Goal: Task Accomplishment & Management: Complete application form

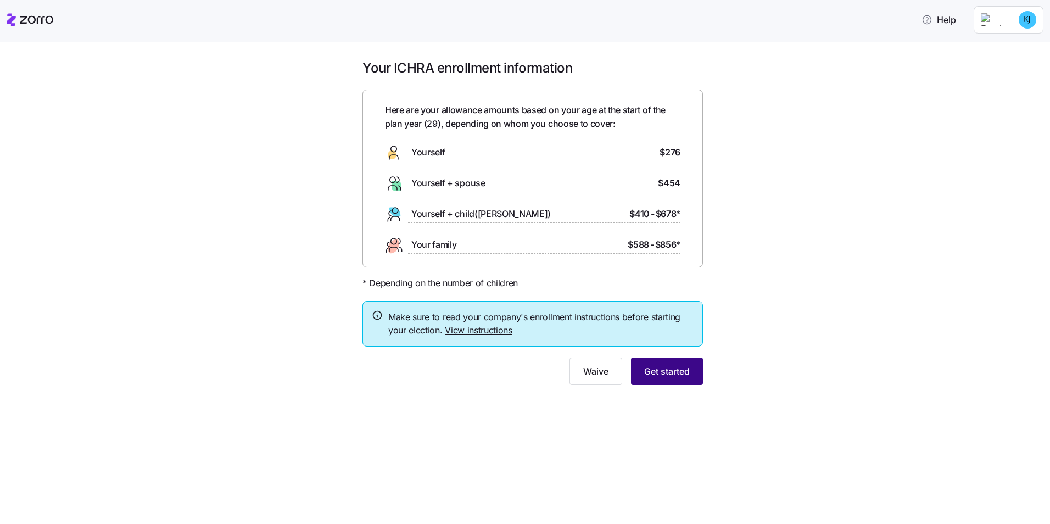
click at [671, 369] on span "Get started" at bounding box center [667, 370] width 46 height 13
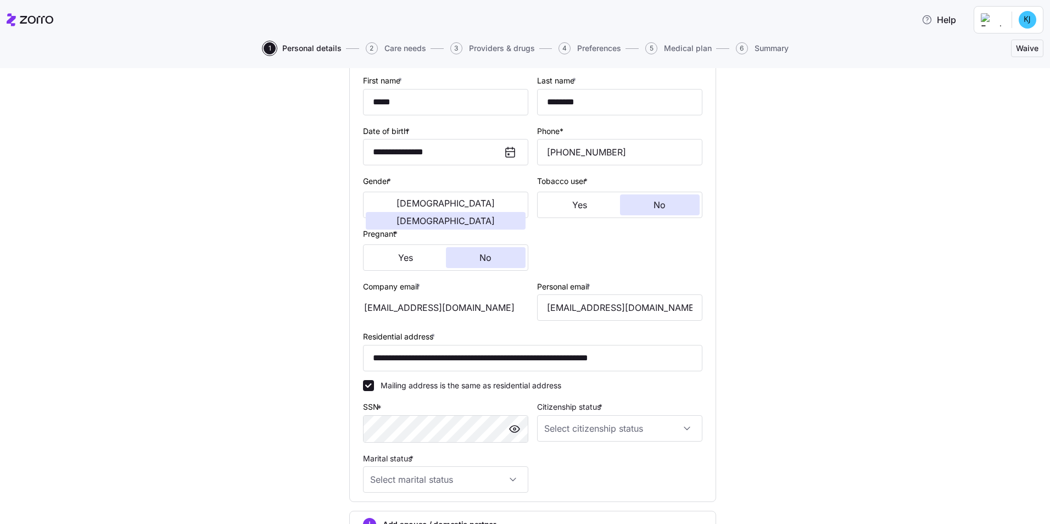
scroll to position [165, 0]
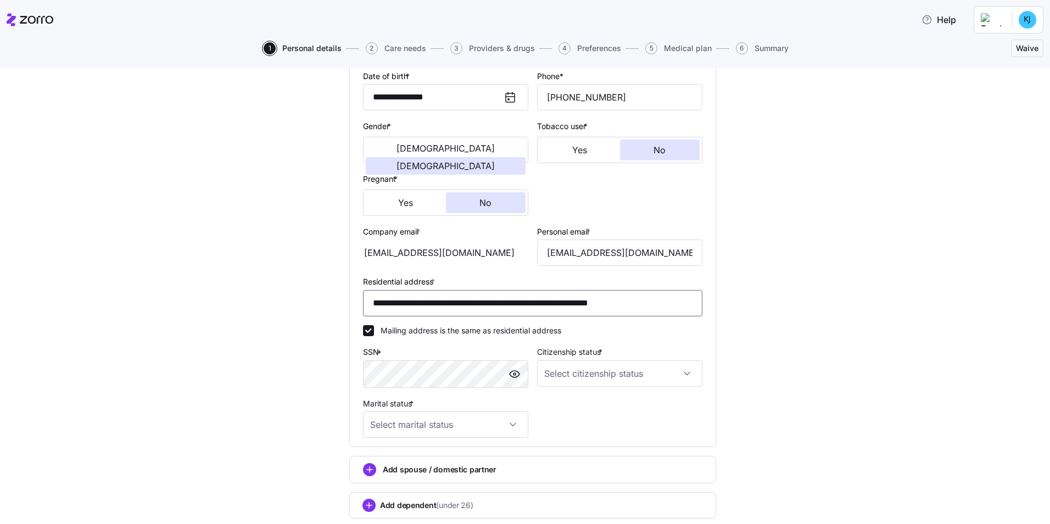
click at [473, 305] on input "**********" at bounding box center [532, 303] width 339 height 26
type input "**********"
click at [928, 306] on div "**********" at bounding box center [532, 244] width 1003 height 647
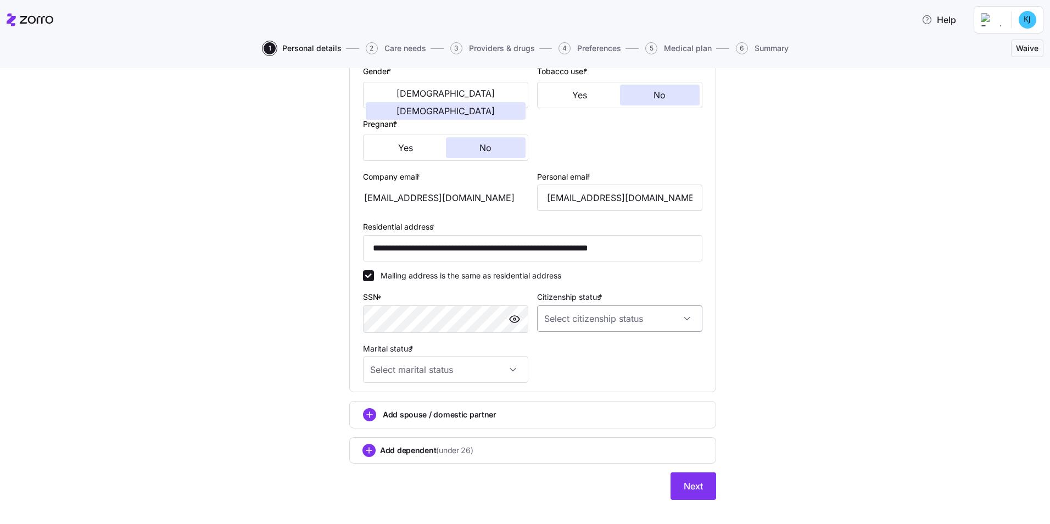
click at [655, 317] on input "Citizenship status *" at bounding box center [619, 318] width 165 height 26
click at [625, 369] on div "Resident alien" at bounding box center [615, 374] width 156 height 23
type input "Resident alien"
click at [478, 369] on input "Marital status *" at bounding box center [445, 369] width 165 height 26
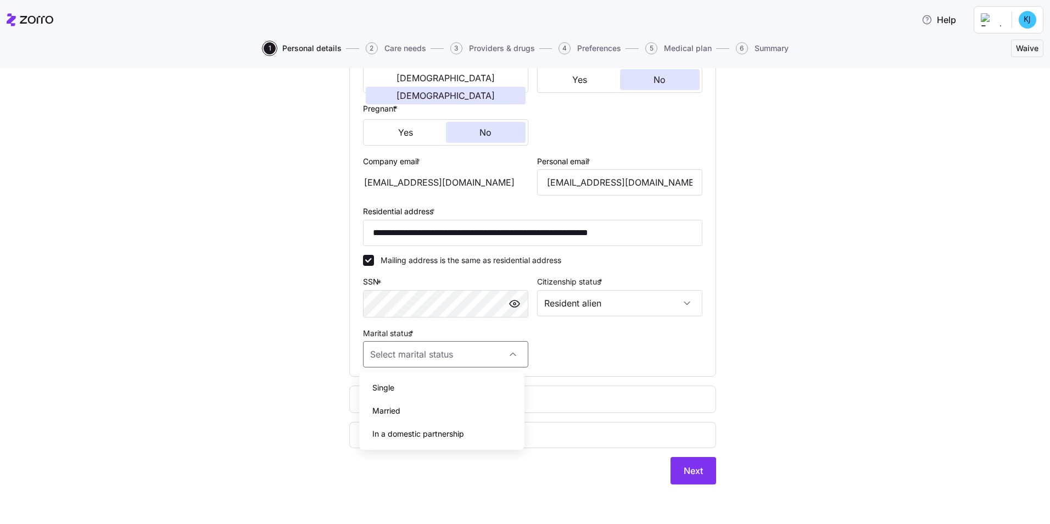
click at [466, 401] on div "Married" at bounding box center [441, 410] width 156 height 23
type input "Married"
click at [689, 464] on span "Next" at bounding box center [692, 470] width 19 height 13
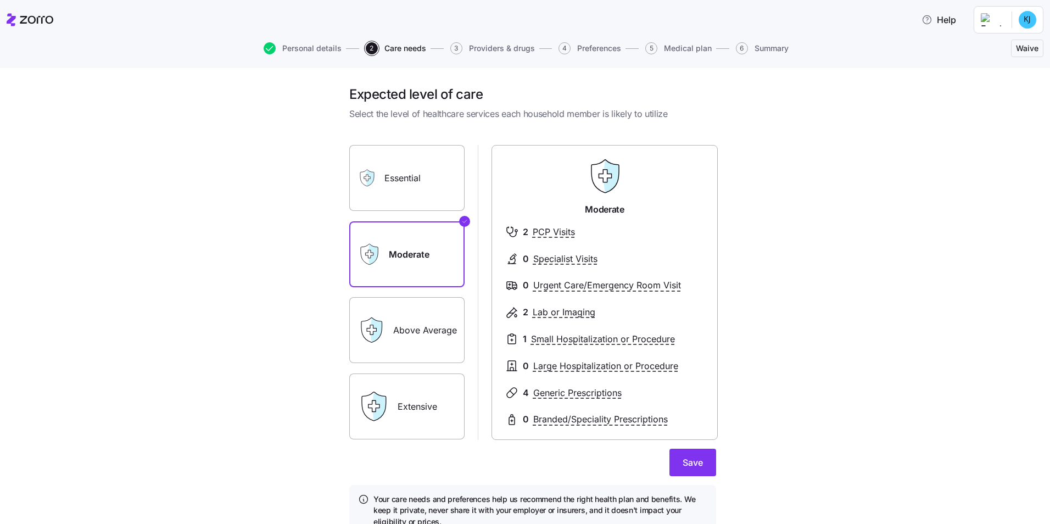
scroll to position [52, 0]
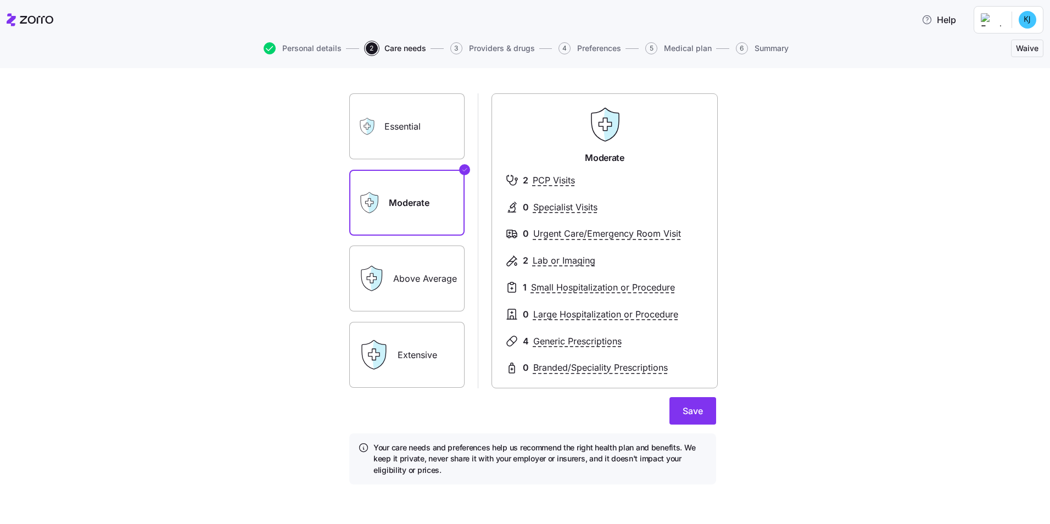
click at [397, 272] on label "Above Average" at bounding box center [406, 278] width 115 height 66
click at [0, 0] on input "Above Average" at bounding box center [0, 0] width 0 height 0
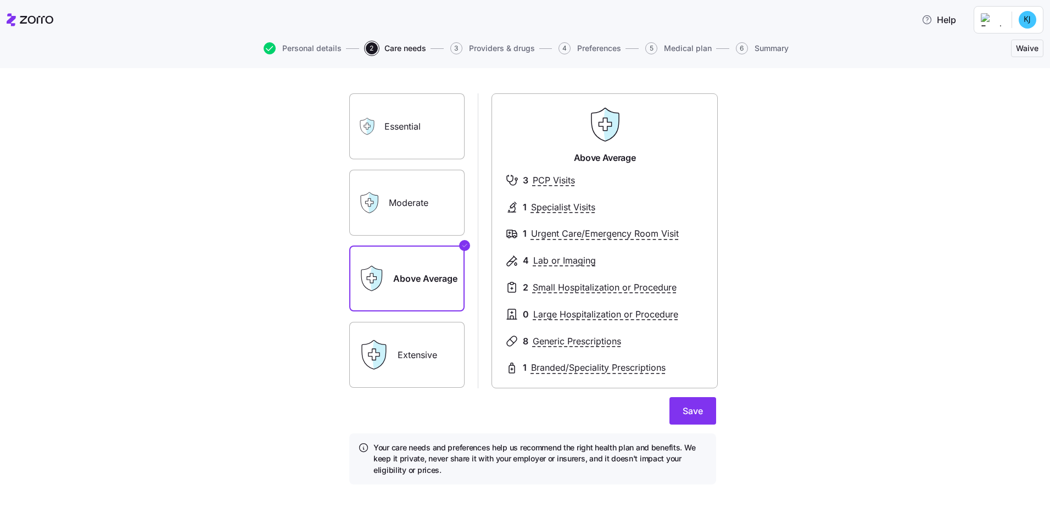
click at [433, 357] on label "Extensive" at bounding box center [406, 355] width 115 height 66
click at [0, 0] on input "Extensive" at bounding box center [0, 0] width 0 height 0
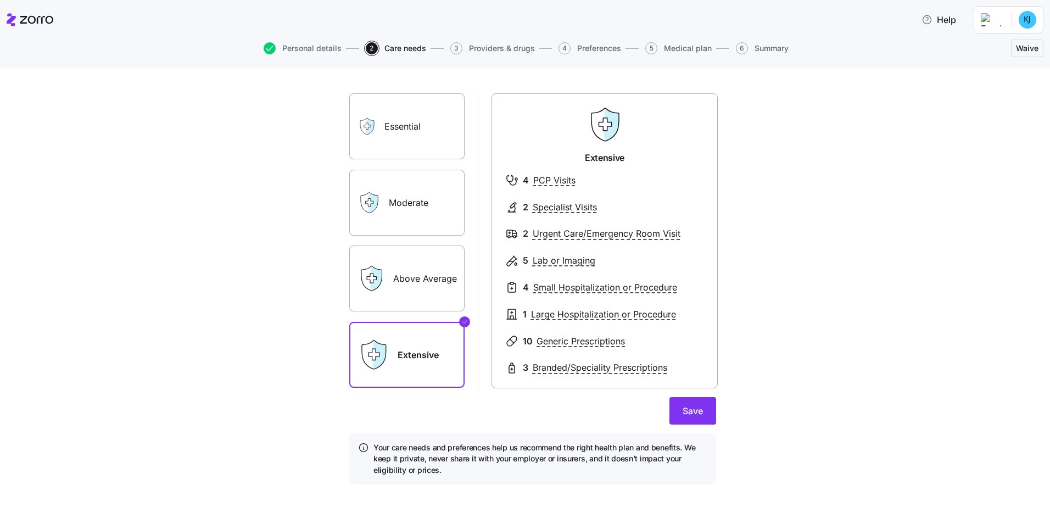
click at [424, 266] on label "Above Average" at bounding box center [406, 278] width 115 height 66
click at [0, 0] on input "Above Average" at bounding box center [0, 0] width 0 height 0
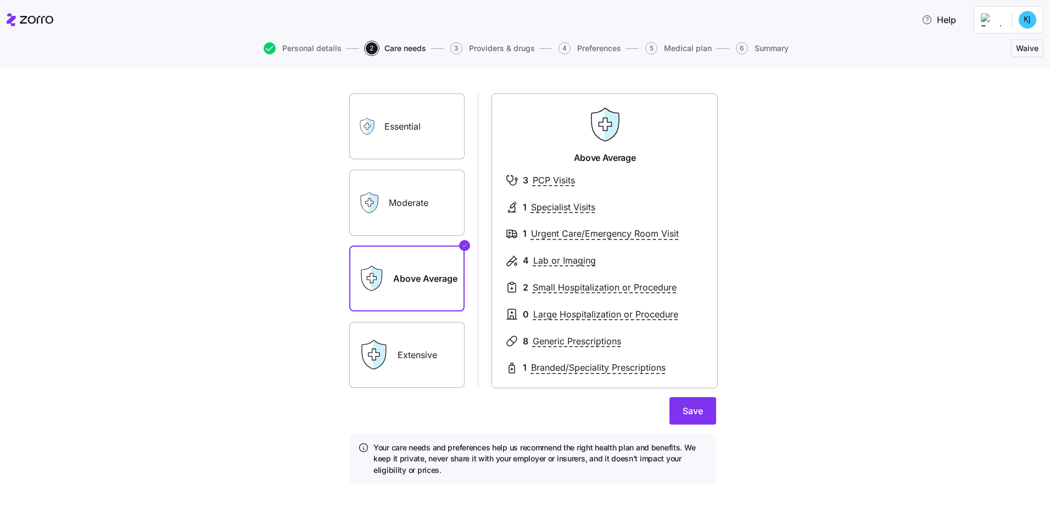
click at [411, 200] on label "Moderate" at bounding box center [406, 203] width 115 height 66
click at [0, 0] on input "Moderate" at bounding box center [0, 0] width 0 height 0
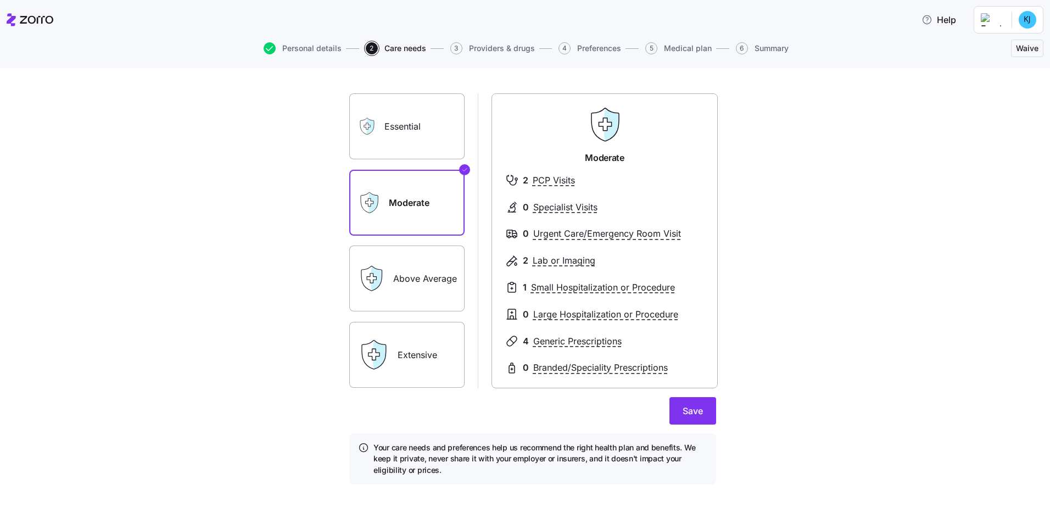
click at [408, 118] on label "Essential" at bounding box center [406, 126] width 115 height 66
click at [0, 0] on input "Essential" at bounding box center [0, 0] width 0 height 0
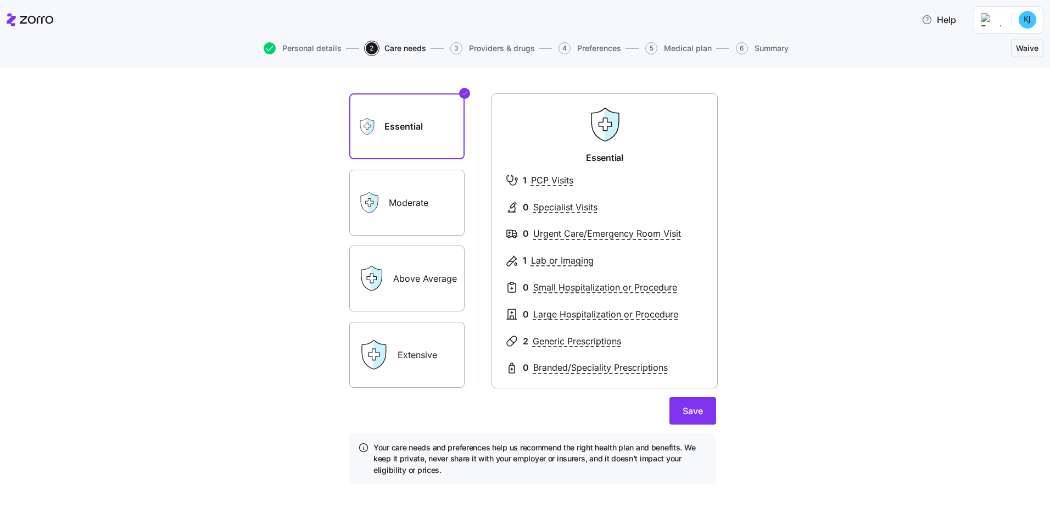
click at [423, 181] on label "Moderate" at bounding box center [406, 203] width 115 height 66
click at [0, 0] on input "Moderate" at bounding box center [0, 0] width 0 height 0
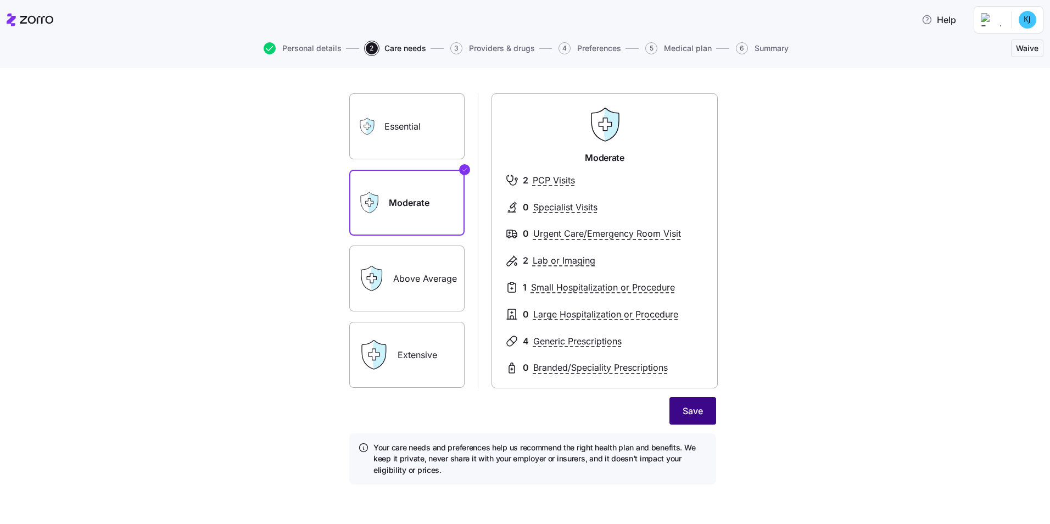
click at [706, 417] on button "Save" at bounding box center [692, 410] width 47 height 27
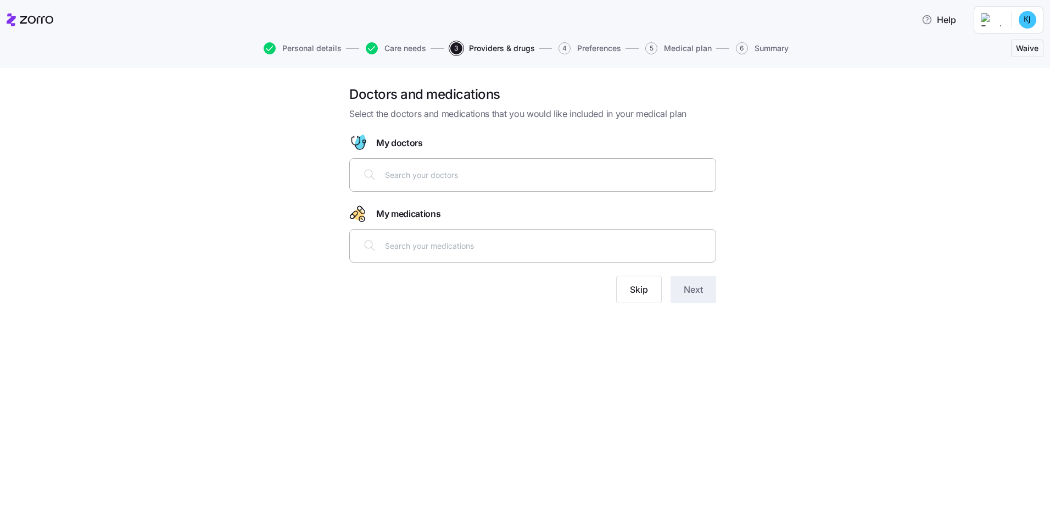
click at [463, 237] on div at bounding box center [532, 245] width 352 height 26
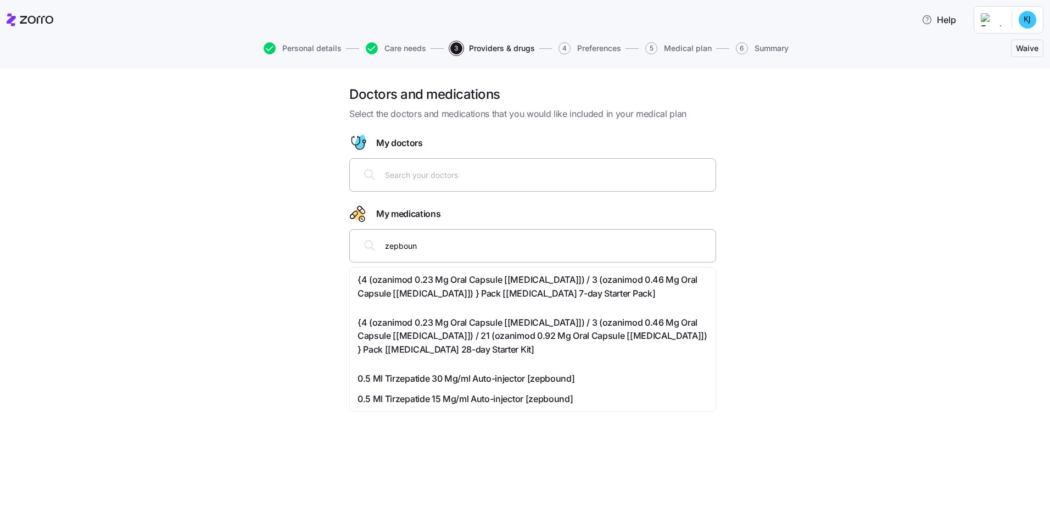
type input "zepbound"
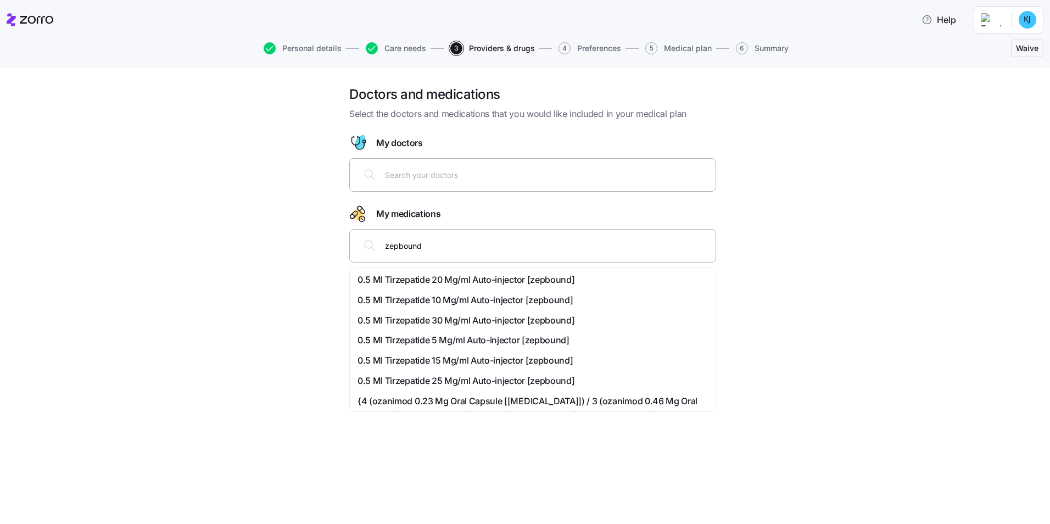
click at [521, 343] on span "0.5 Ml Tirzepatide 5 Mg/ml Auto-injector [zepbound]" at bounding box center [463, 340] width 212 height 14
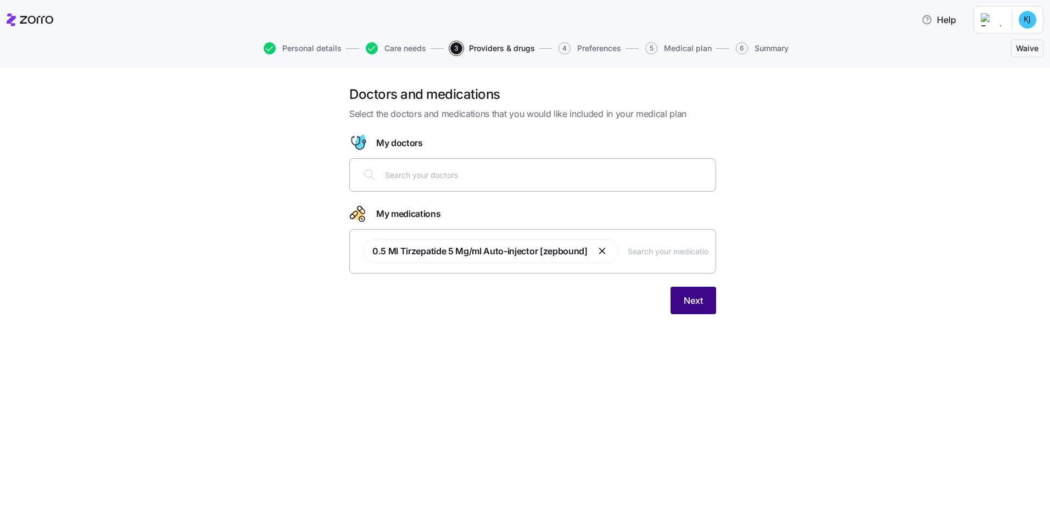
click at [693, 305] on span "Next" at bounding box center [692, 300] width 19 height 13
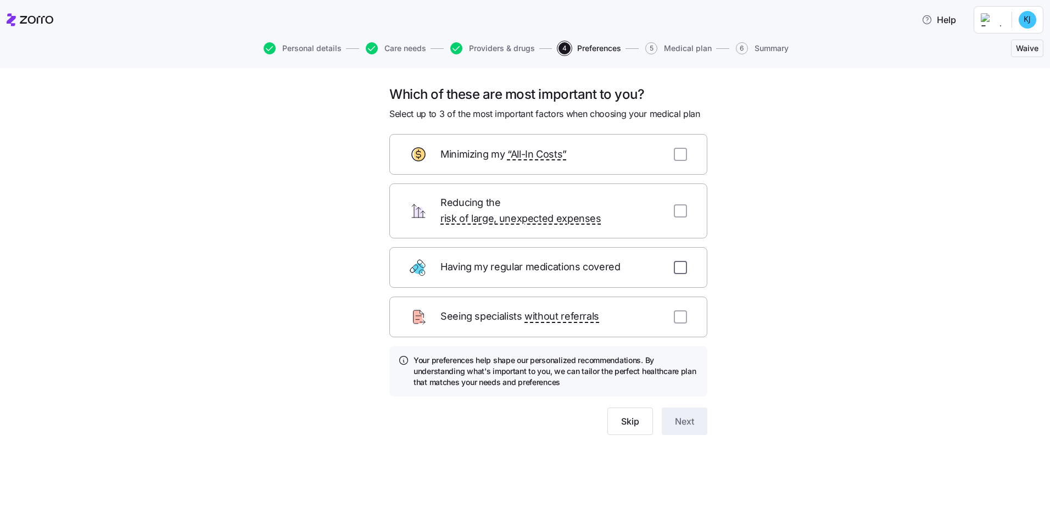
click at [676, 261] on input "checkbox" at bounding box center [680, 267] width 13 height 13
checkbox input "true"
click at [683, 152] on input "checkbox" at bounding box center [680, 154] width 13 height 13
checkbox input "true"
click at [677, 310] on input "checkbox" at bounding box center [680, 316] width 13 height 13
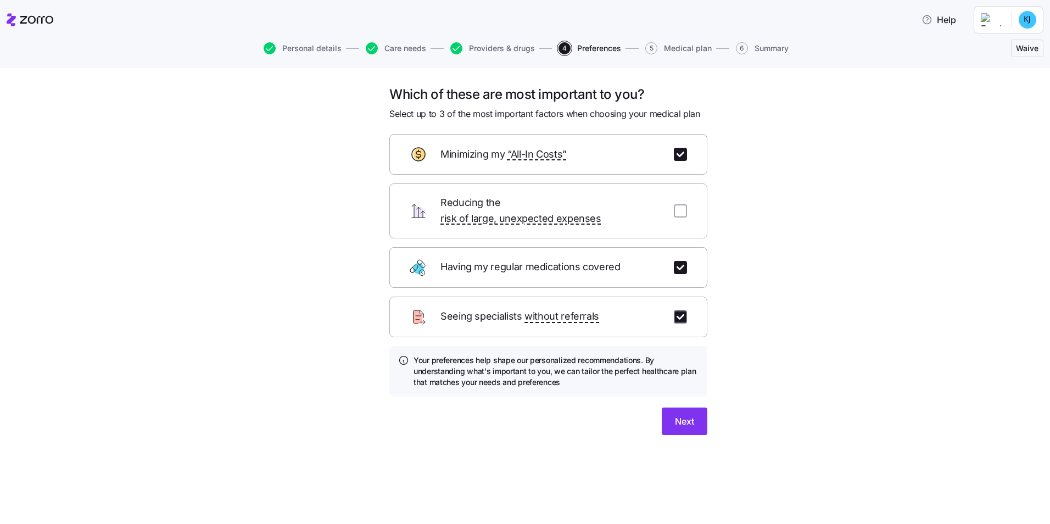
checkbox input "true"
click at [690, 414] on span "Next" at bounding box center [684, 420] width 19 height 13
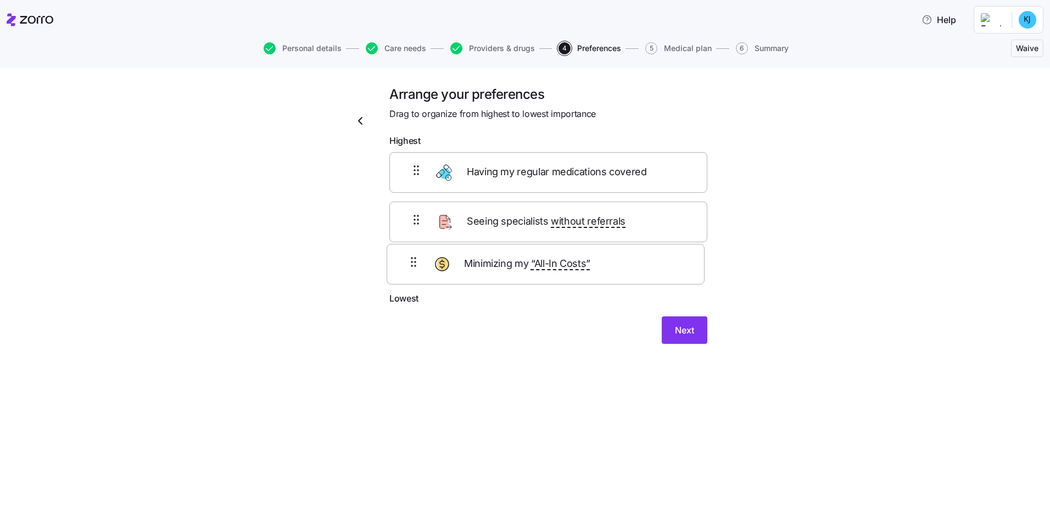
drag, startPoint x: 416, startPoint y: 173, endPoint x: 414, endPoint y: 268, distance: 94.4
click at [414, 268] on div "Minimizing my “All-In Costs” Having my regular medications covered Seeing speci…" at bounding box center [548, 221] width 318 height 139
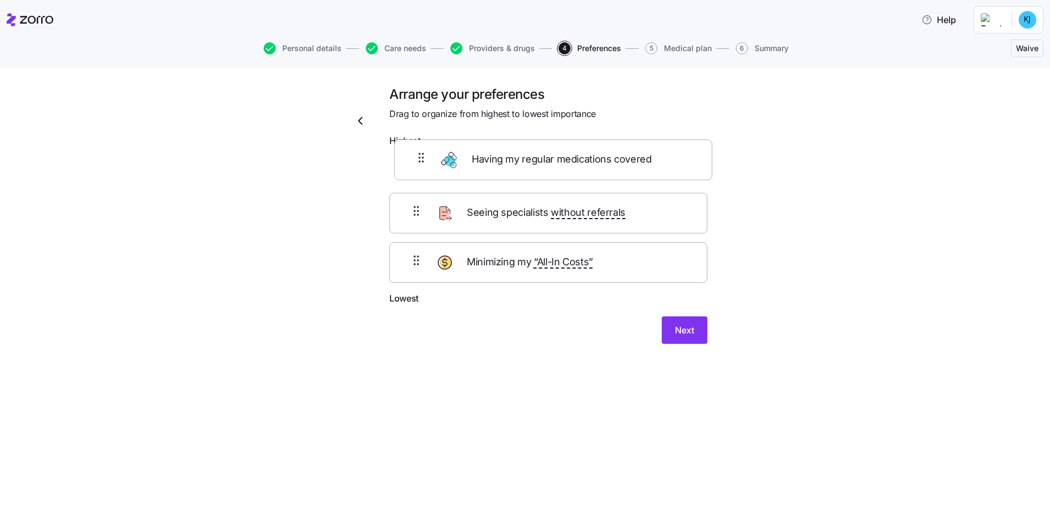
drag, startPoint x: 413, startPoint y: 220, endPoint x: 399, endPoint y: 166, distance: 55.1
click at [399, 166] on div "Seeing specialists without referrals Having my regular medications covered Mini…" at bounding box center [548, 221] width 318 height 139
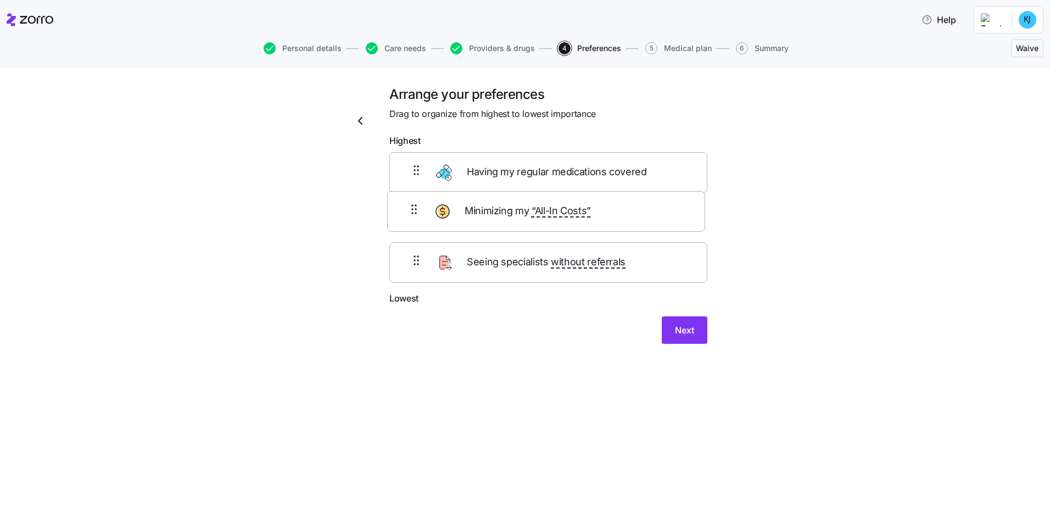
drag, startPoint x: 412, startPoint y: 267, endPoint x: 411, endPoint y: 202, distance: 64.8
click at [411, 202] on div "Having my regular medications covered Seeing specialists without referrals Mini…" at bounding box center [548, 221] width 318 height 139
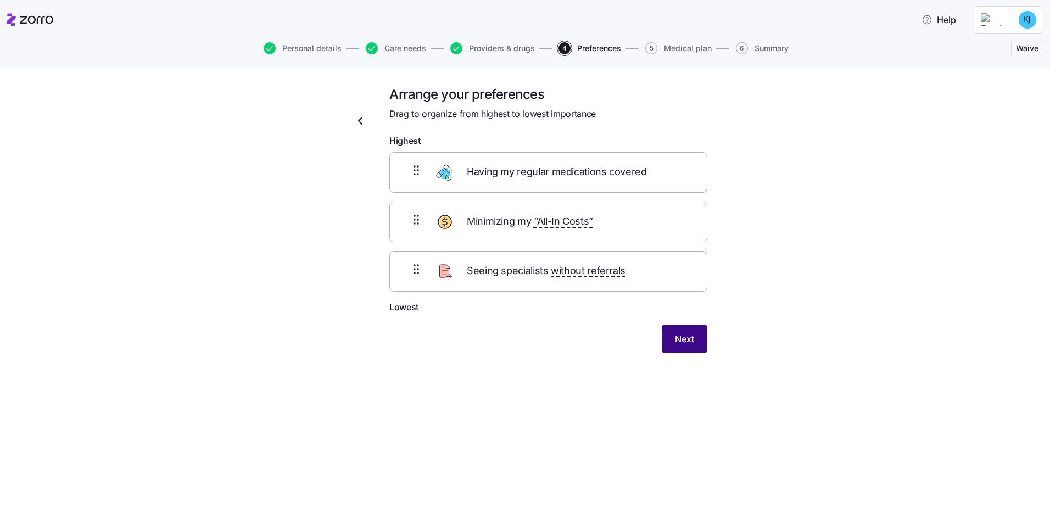
click at [684, 336] on span "Next" at bounding box center [684, 338] width 19 height 13
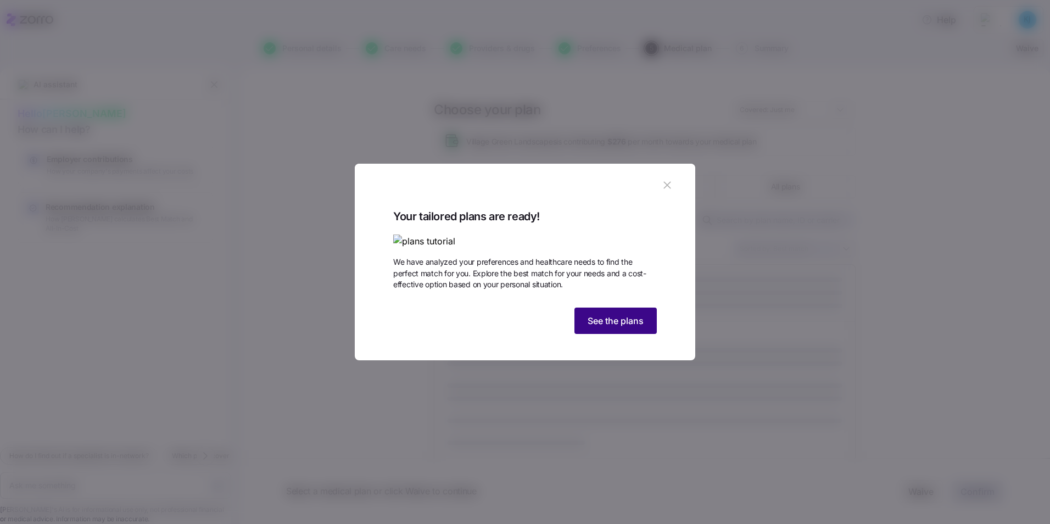
click at [631, 334] on button "See the plans" at bounding box center [615, 320] width 82 height 26
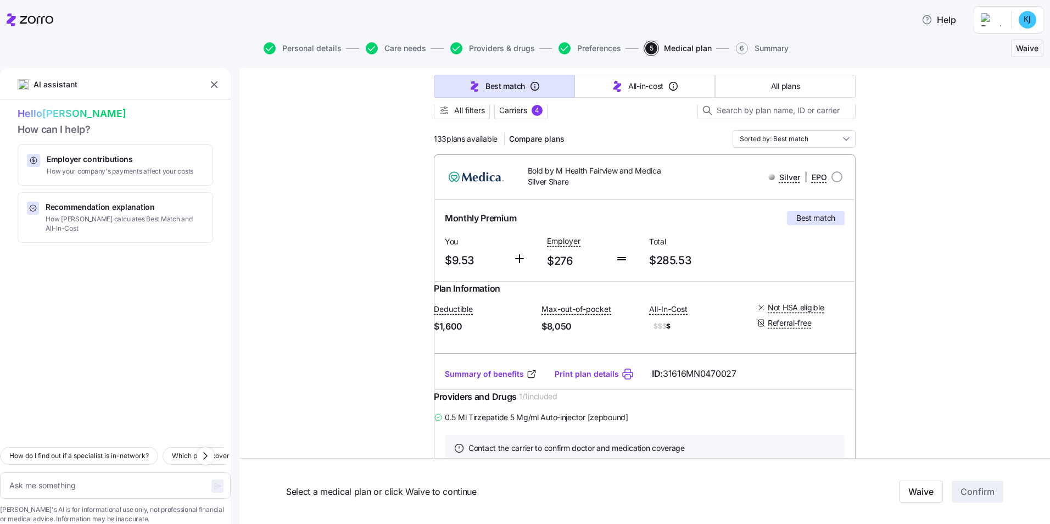
scroll to position [55, 0]
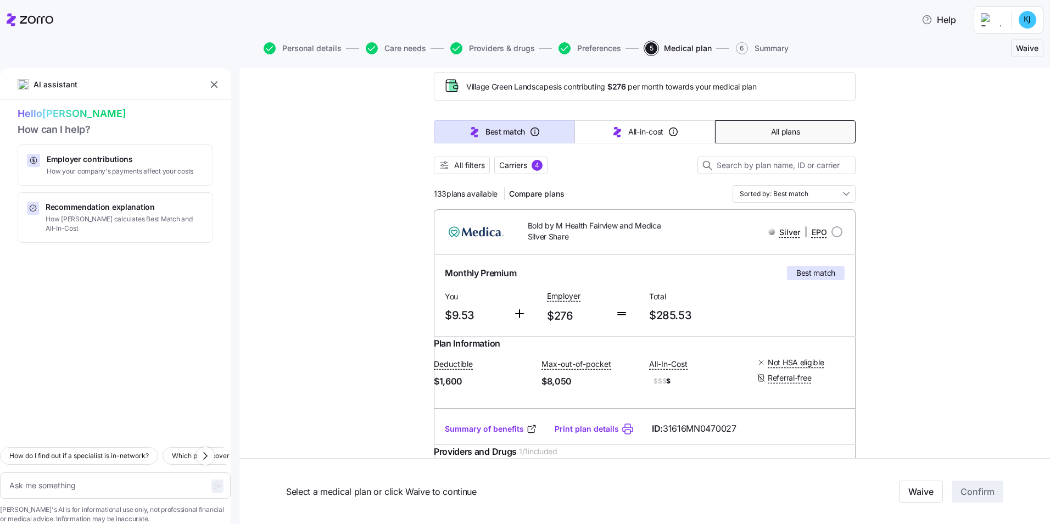
click at [747, 134] on button "All plans" at bounding box center [785, 131] width 141 height 23
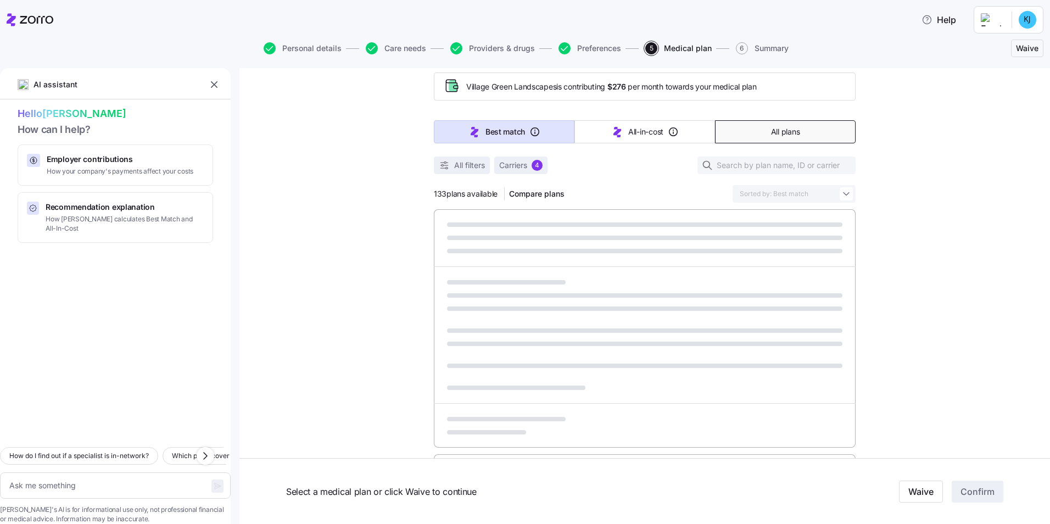
type textarea "x"
type input "Sorted by: Premium"
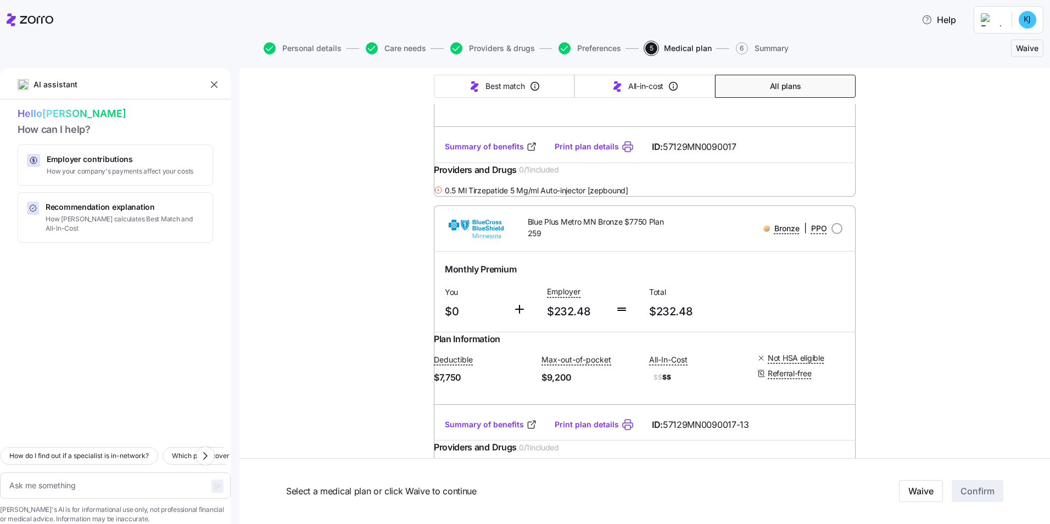
scroll to position [0, 0]
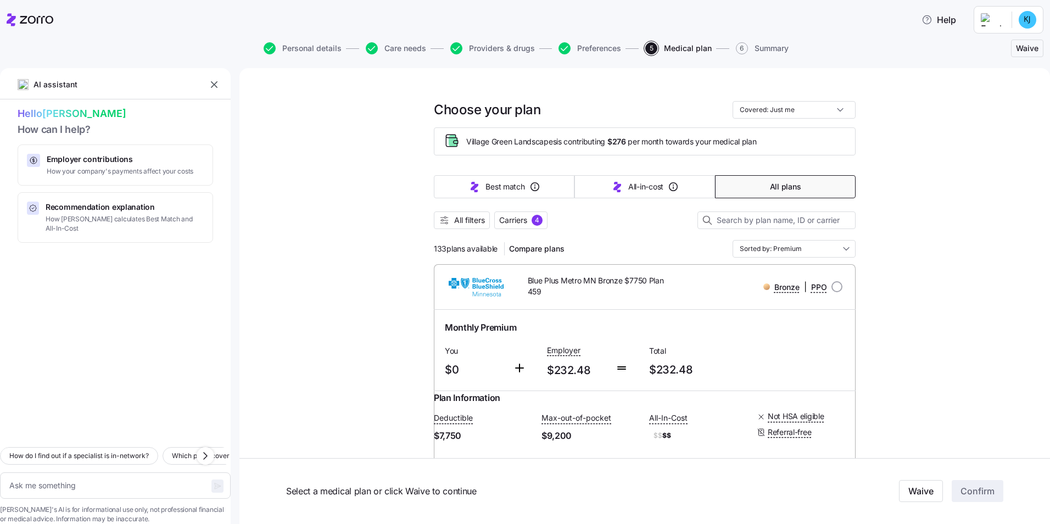
drag, startPoint x: 871, startPoint y: 265, endPoint x: 818, endPoint y: 86, distance: 186.7
click at [461, 223] on span "All filters" at bounding box center [469, 220] width 31 height 11
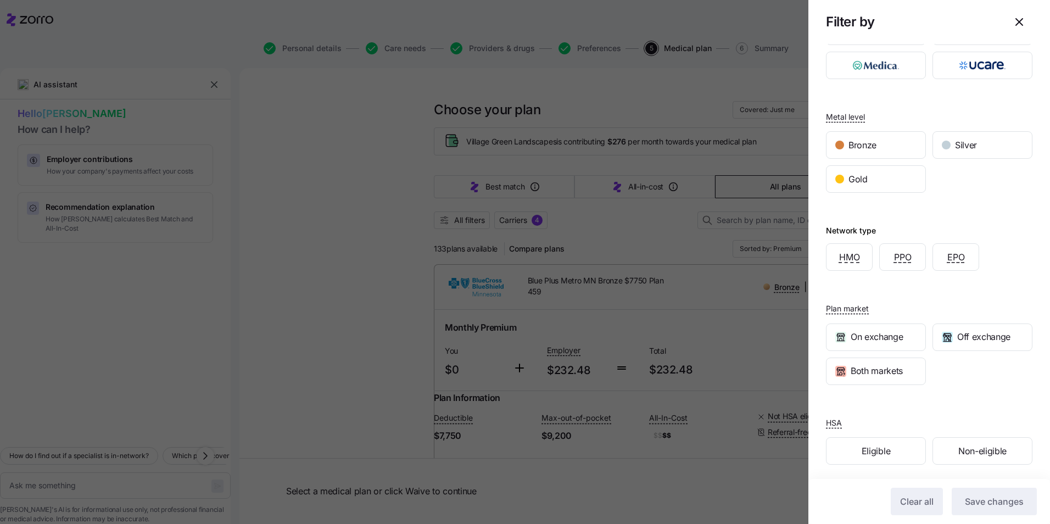
scroll to position [58, 0]
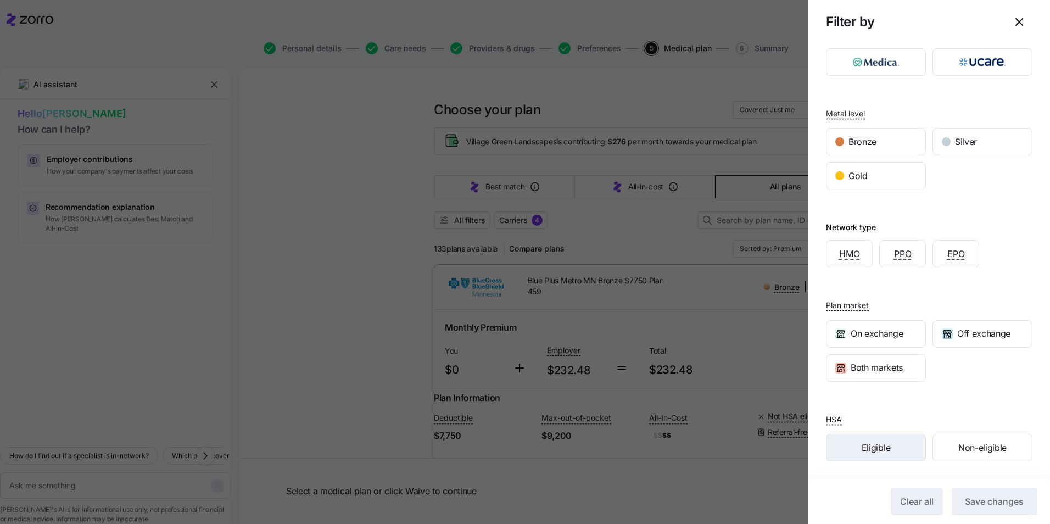
click at [888, 453] on div "Eligible" at bounding box center [875, 447] width 99 height 26
drag, startPoint x: 968, startPoint y: 502, endPoint x: 963, endPoint y: 493, distance: 9.8
click at [968, 503] on span "Save changes" at bounding box center [993, 501] width 59 height 13
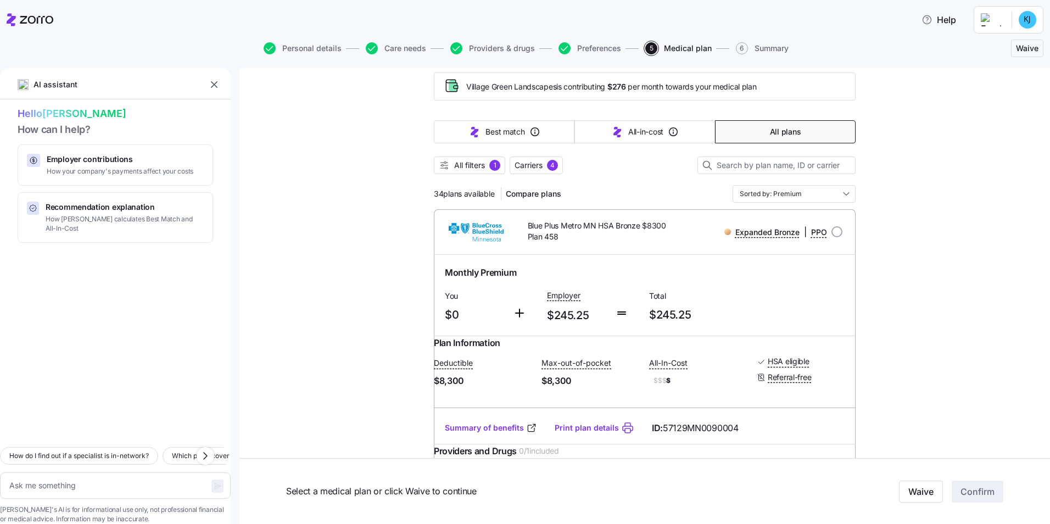
scroll to position [0, 0]
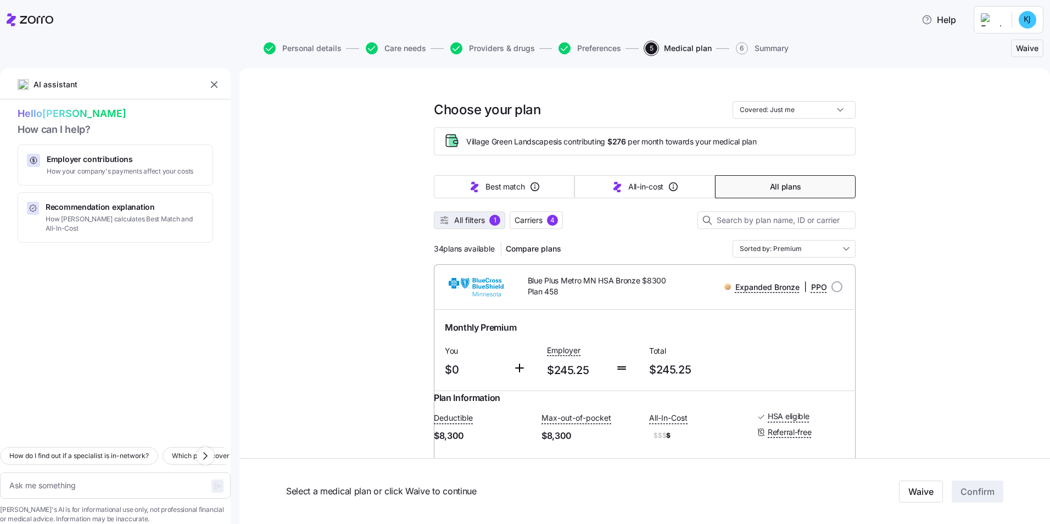
click at [471, 220] on span "All filters" at bounding box center [469, 220] width 31 height 11
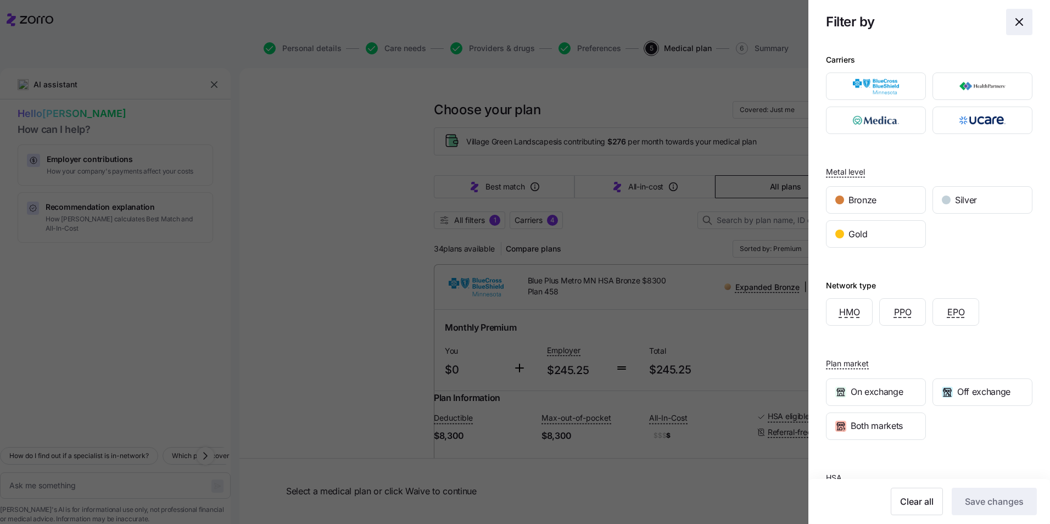
click at [1012, 23] on icon "button" at bounding box center [1018, 21] width 13 height 13
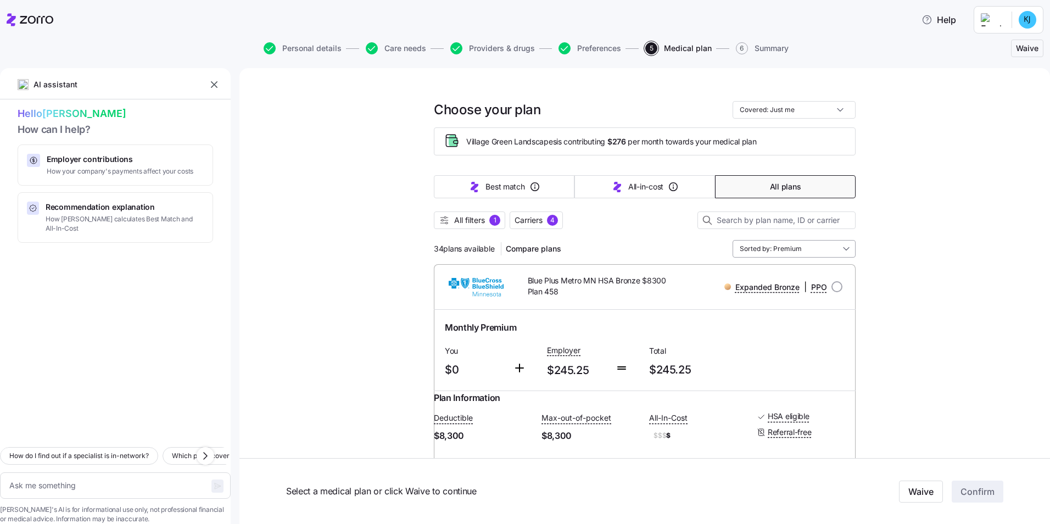
click at [808, 244] on input "Sorted by: Premium" at bounding box center [793, 249] width 123 height 18
click at [767, 330] on div "Deductible" at bounding box center [790, 331] width 114 height 19
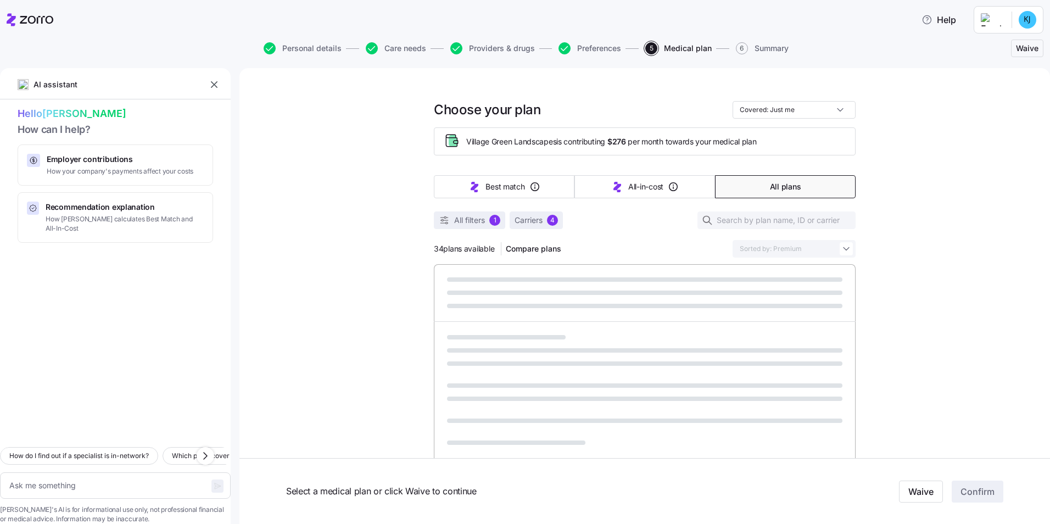
type textarea "x"
type input "Sorted by: Deductible"
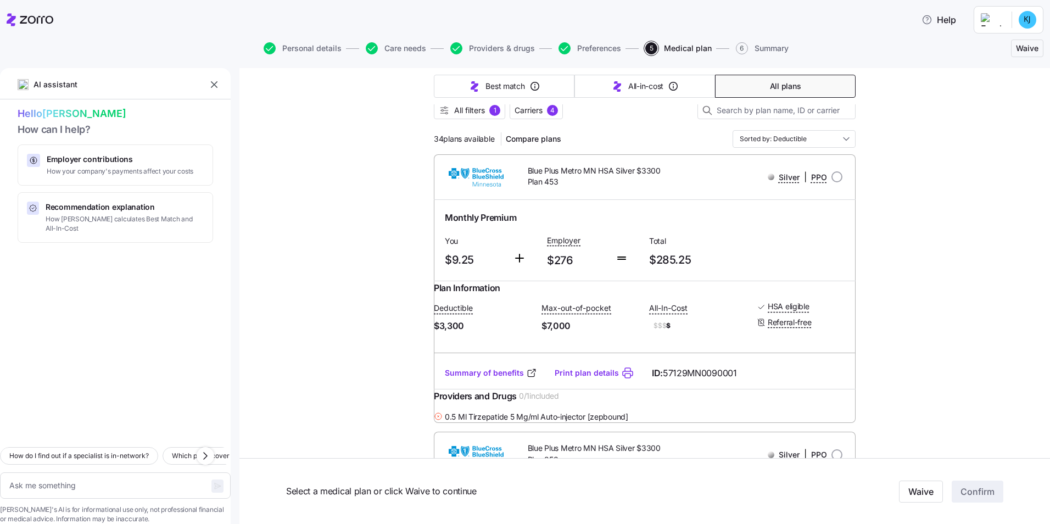
scroll to position [165, 0]
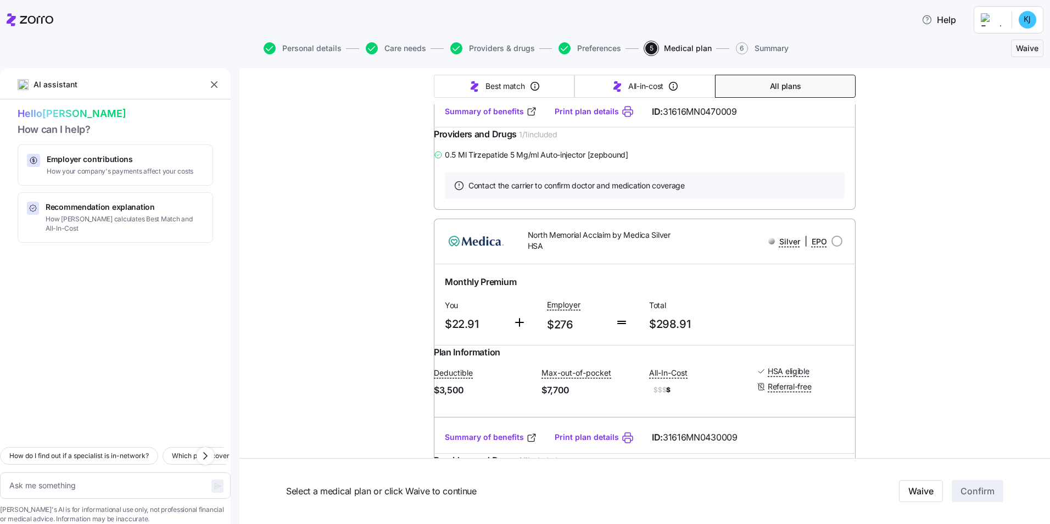
type textarea "x"
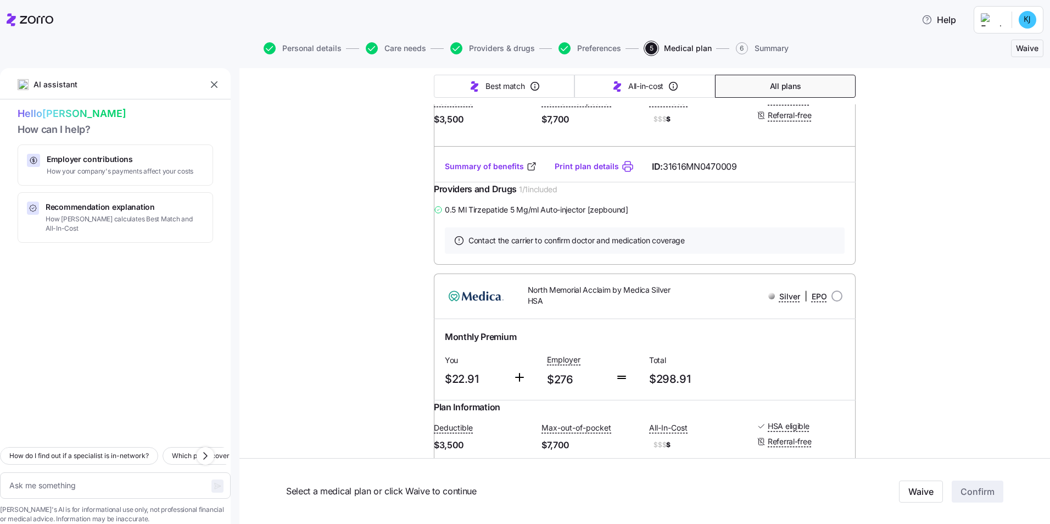
scroll to position [2580, 0]
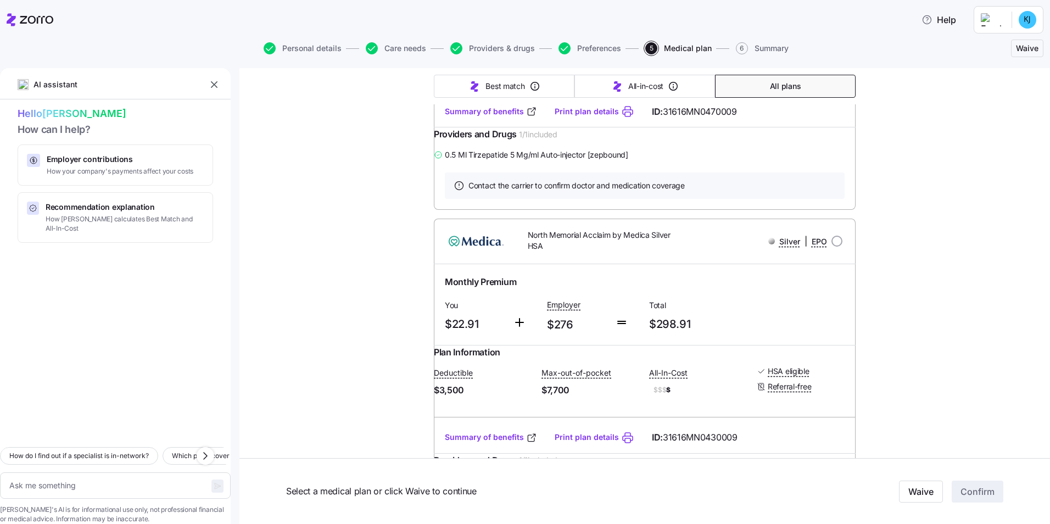
radio input "true"
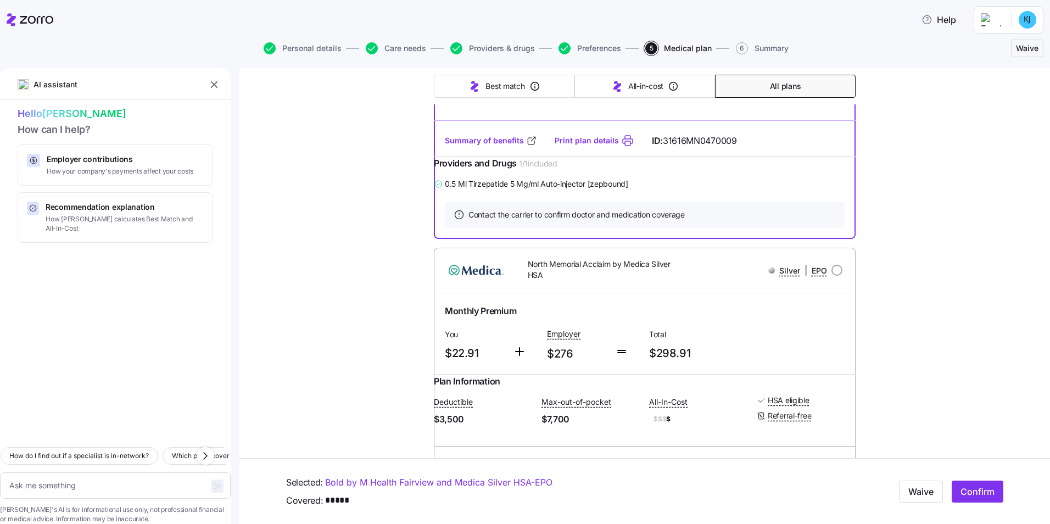
scroll to position [2565, 0]
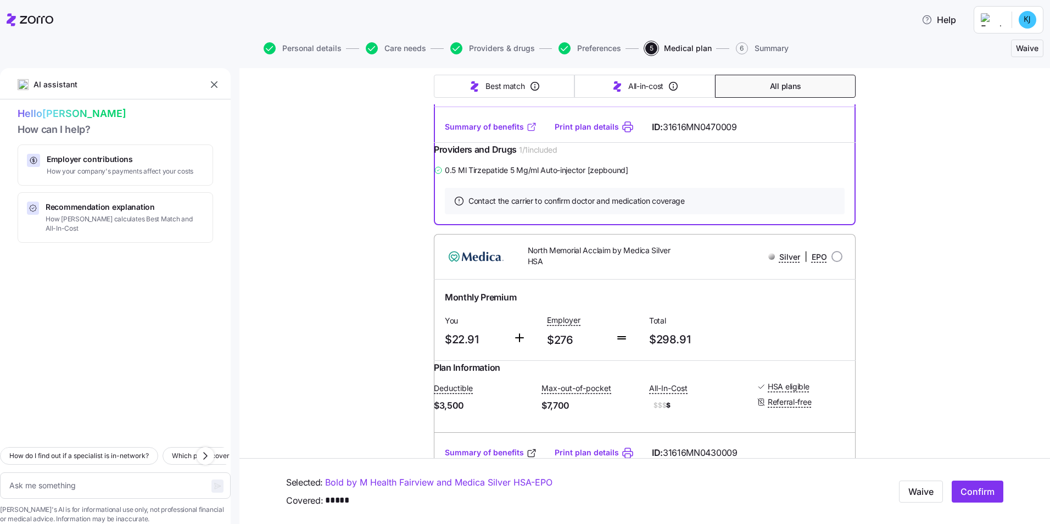
click at [513, 132] on link "Summary of benefits" at bounding box center [491, 126] width 92 height 11
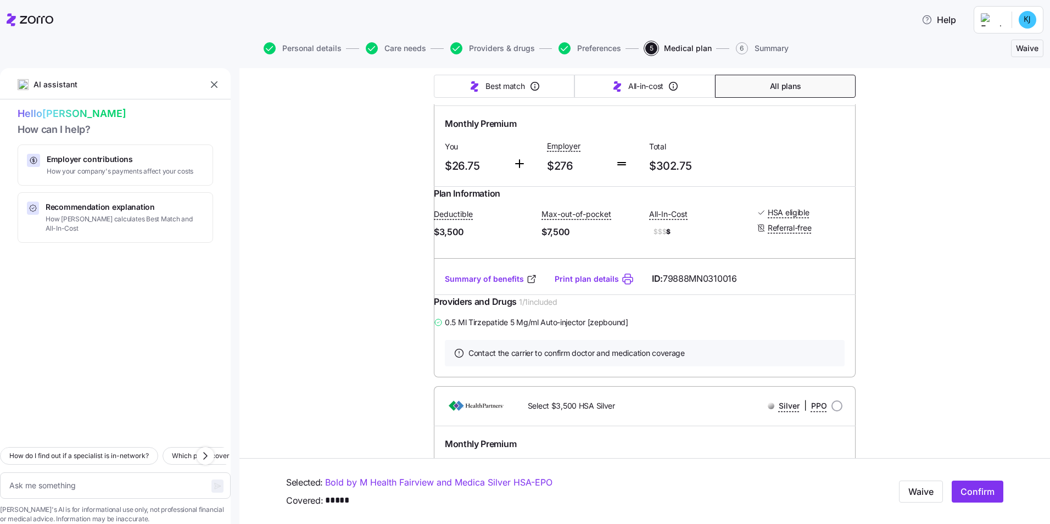
scroll to position [3004, 0]
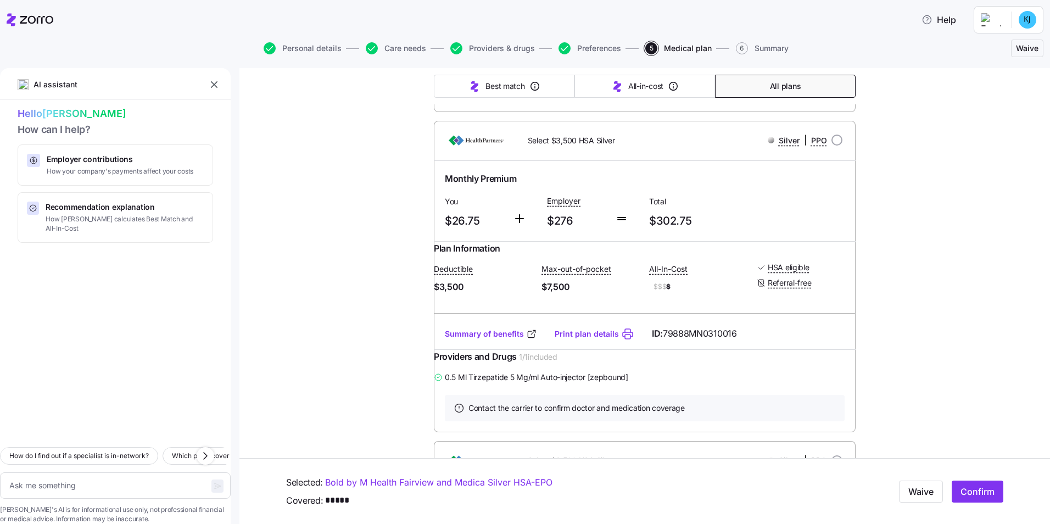
click at [902, 56] on div "Personal details Care needs Providers & drugs Preferences 5 Medical plan 6 Summ…" at bounding box center [525, 48] width 1036 height 26
click at [907, 203] on div "Choose your plan Covered: Just me Village Green Landscapes is contributing $276…" at bounding box center [644, 258] width 810 height 6388
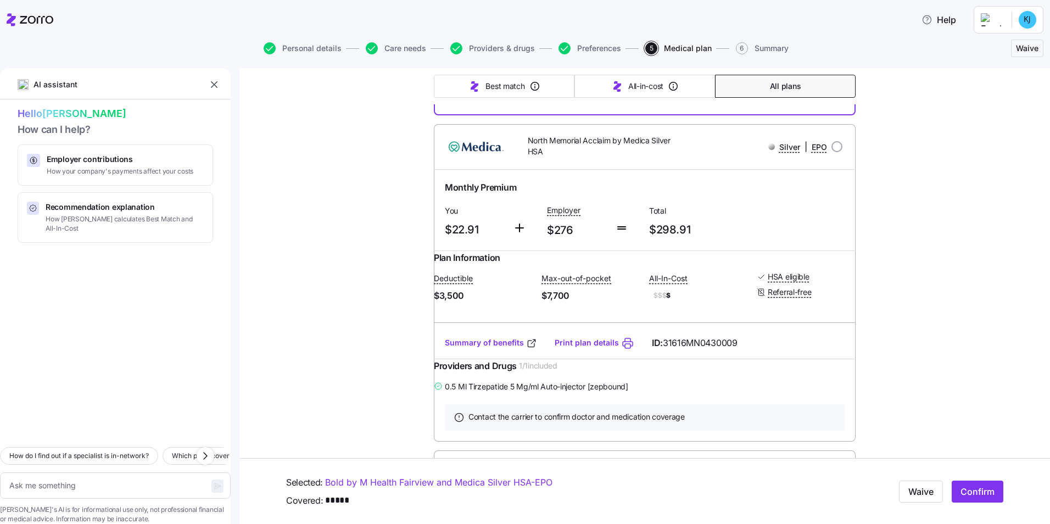
scroll to position [2619, 0]
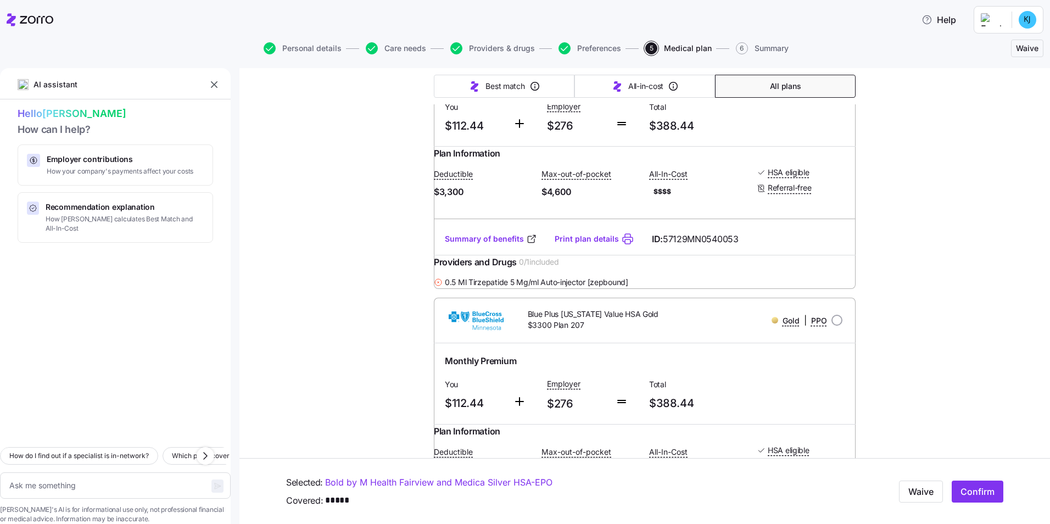
scroll to position [0, 0]
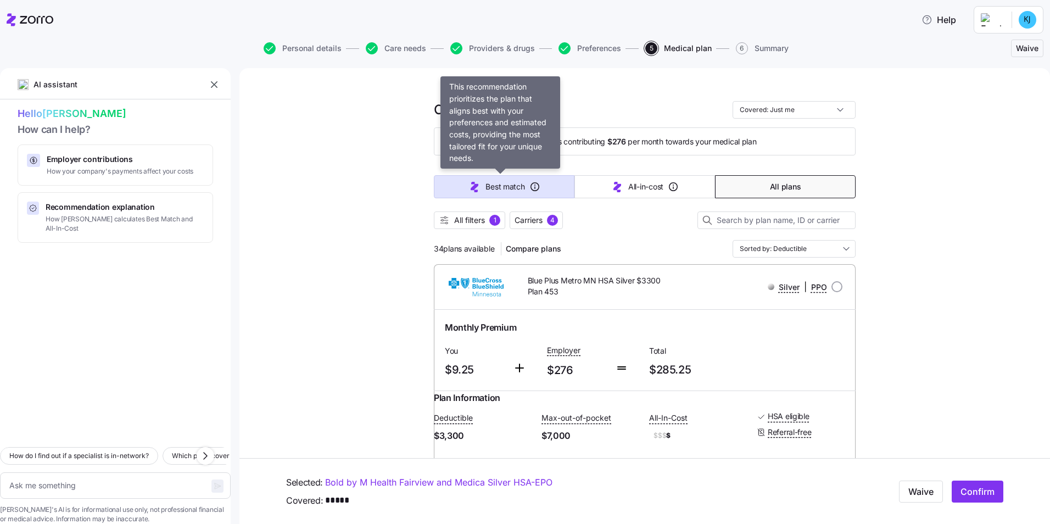
click at [502, 187] on span "Best match" at bounding box center [504, 186] width 39 height 11
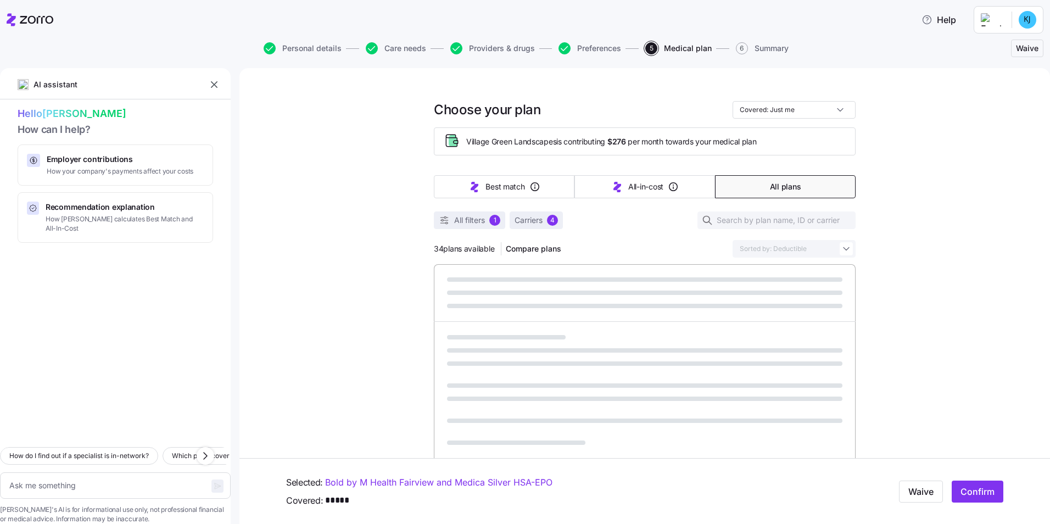
type textarea "x"
type input "Sorted by: Best match"
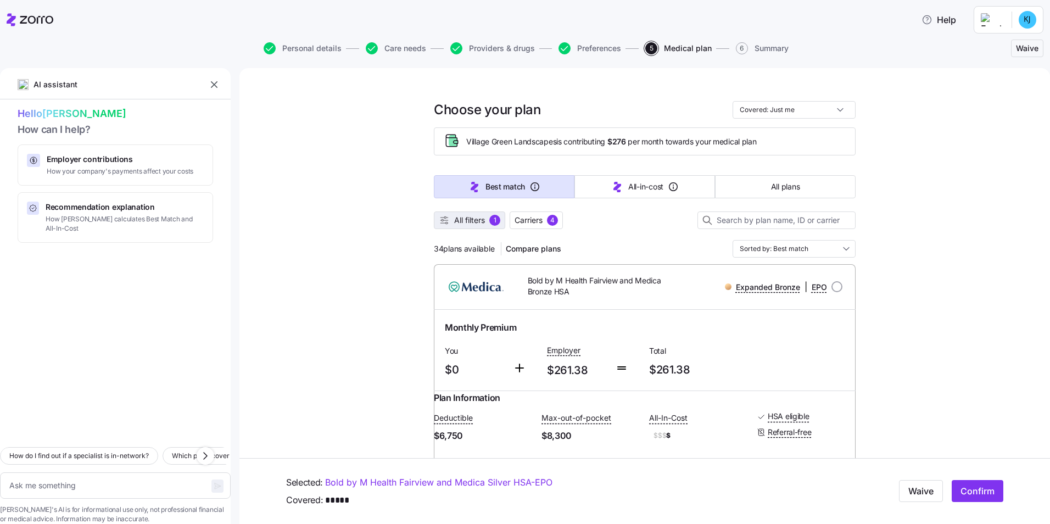
click at [466, 218] on span "All filters" at bounding box center [469, 220] width 31 height 11
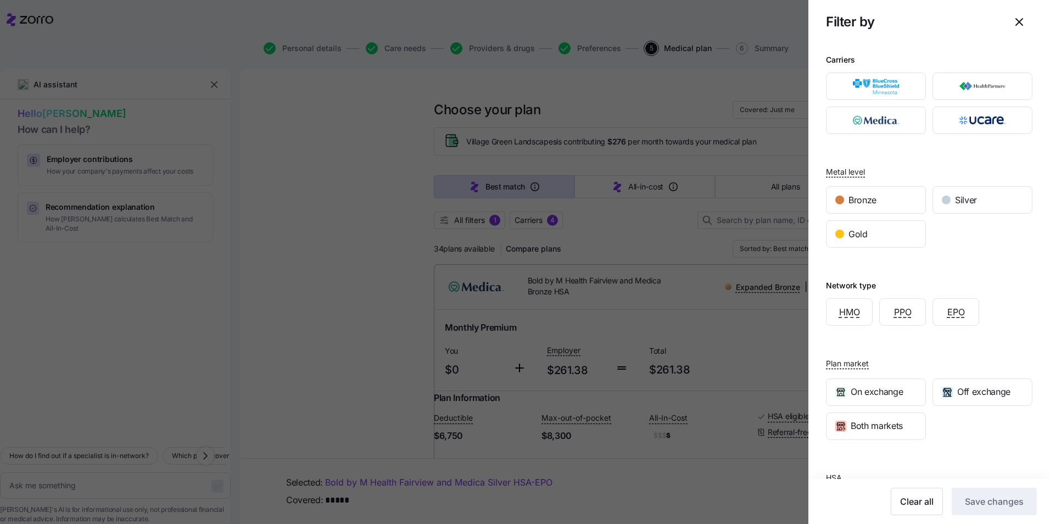
click at [714, 192] on div at bounding box center [525, 262] width 1050 height 524
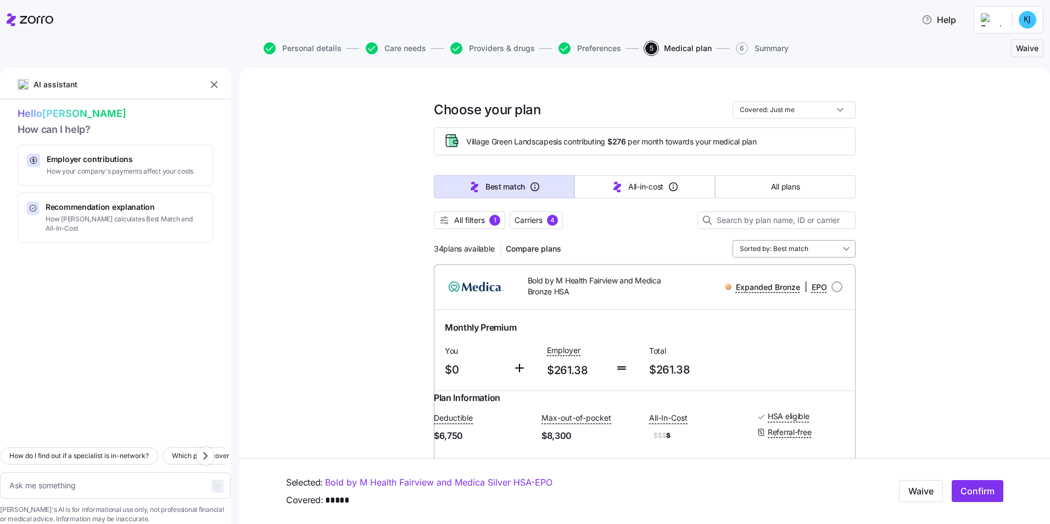
click at [782, 250] on input "Sorted by: Best match" at bounding box center [793, 249] width 123 height 18
click at [794, 315] on div "Premium" at bounding box center [790, 312] width 114 height 19
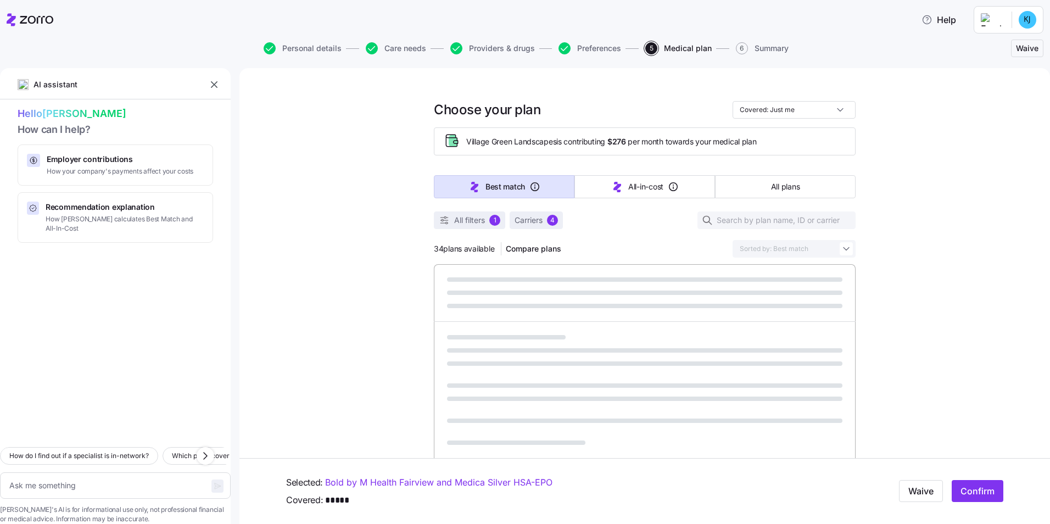
type textarea "x"
type input "Sorted by: Premium"
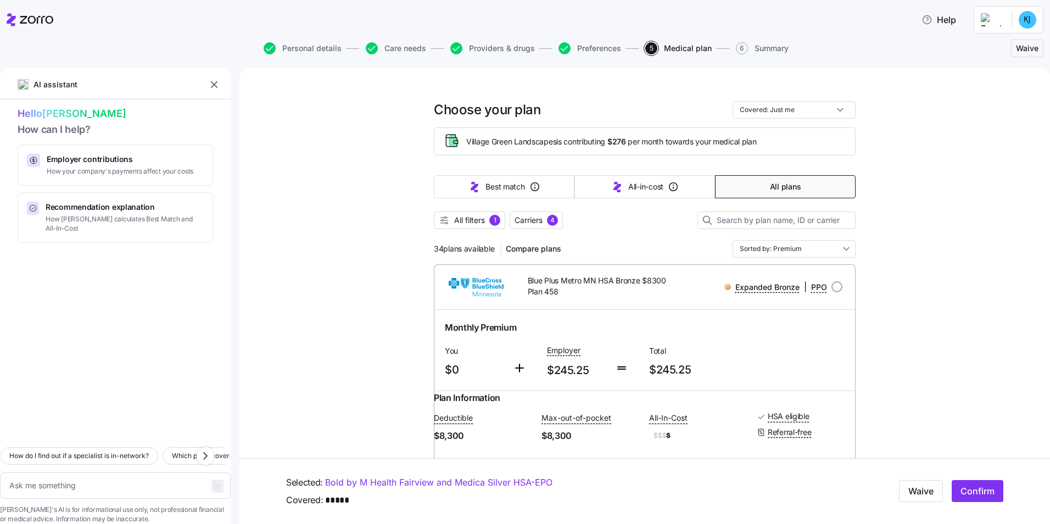
scroll to position [110, 0]
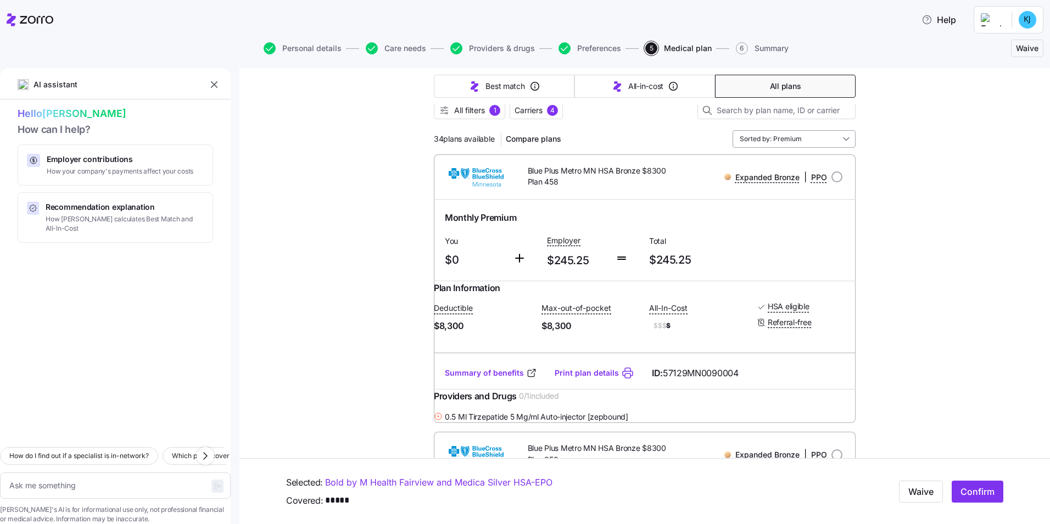
click at [798, 144] on input "Sorted by: Premium" at bounding box center [793, 139] width 123 height 18
click at [785, 218] on div "Deductible" at bounding box center [790, 221] width 114 height 19
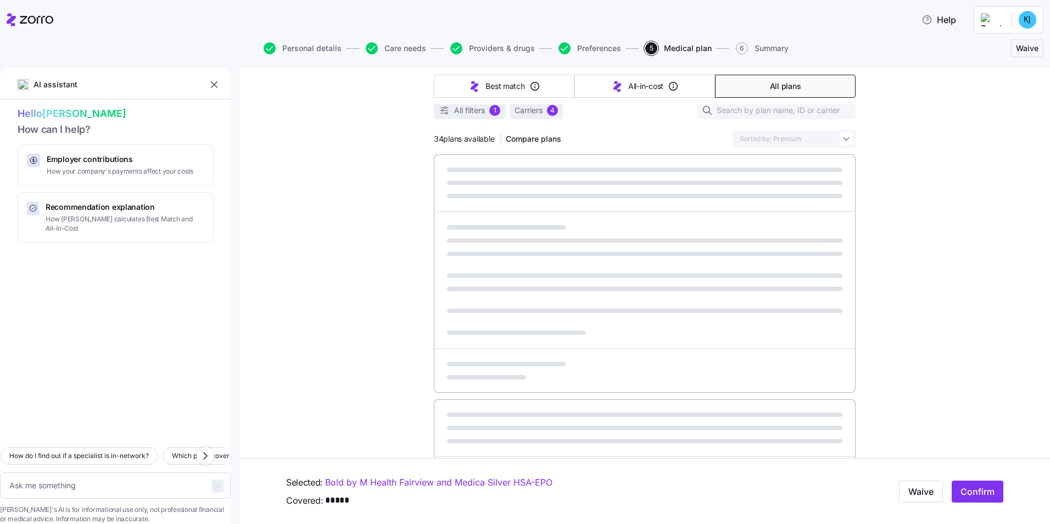
type textarea "x"
type input "Sorted by: Deductible"
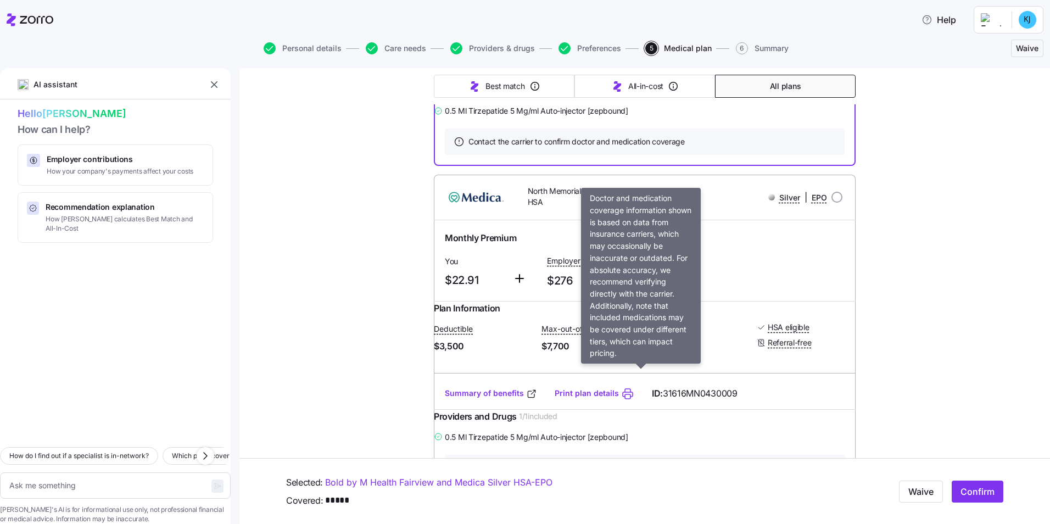
scroll to position [2679, 0]
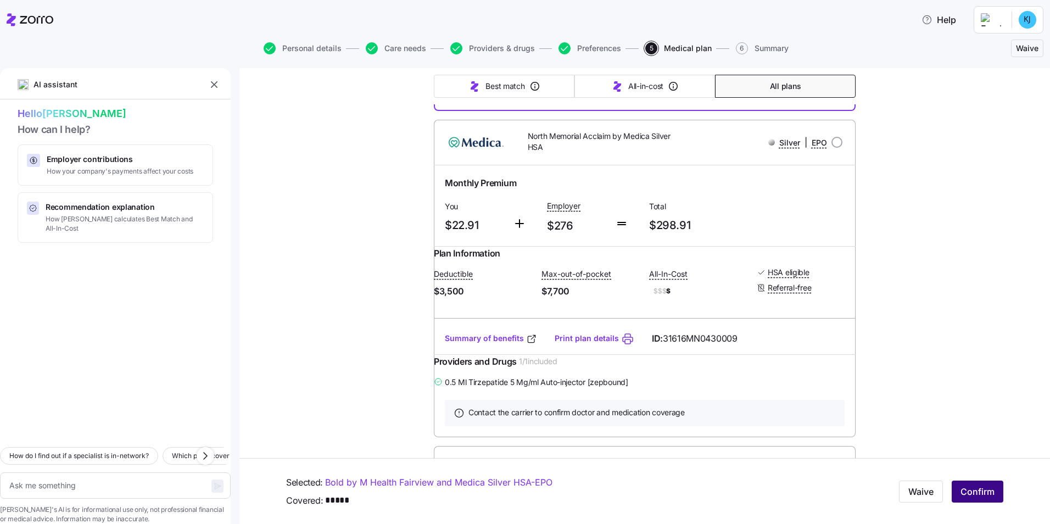
click at [970, 492] on span "Confirm" at bounding box center [977, 491] width 34 height 13
type textarea "x"
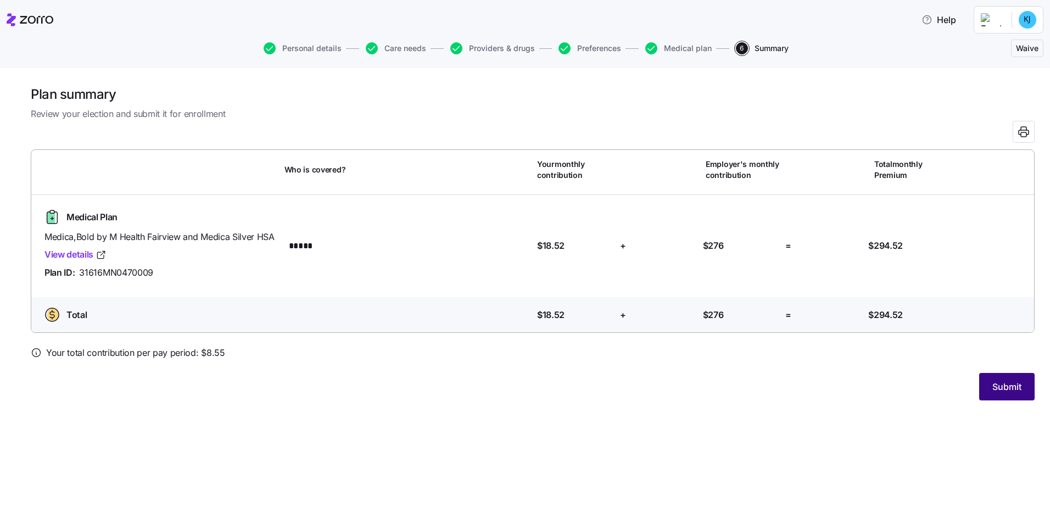
click at [1011, 393] on span "Submit" at bounding box center [1006, 386] width 29 height 13
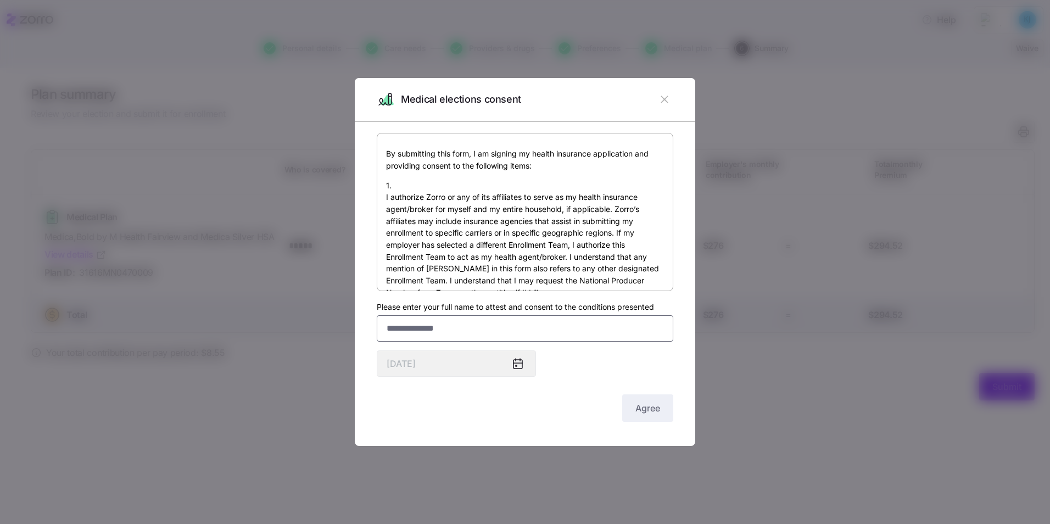
click at [436, 335] on input "Please enter your full name to attest and consent to the conditions presented" at bounding box center [525, 328] width 296 height 26
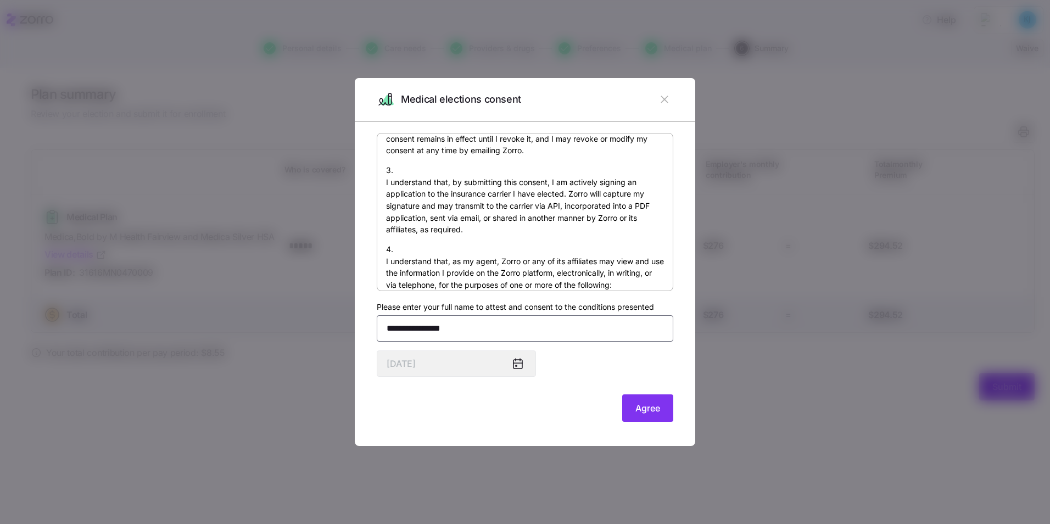
scroll to position [549, 0]
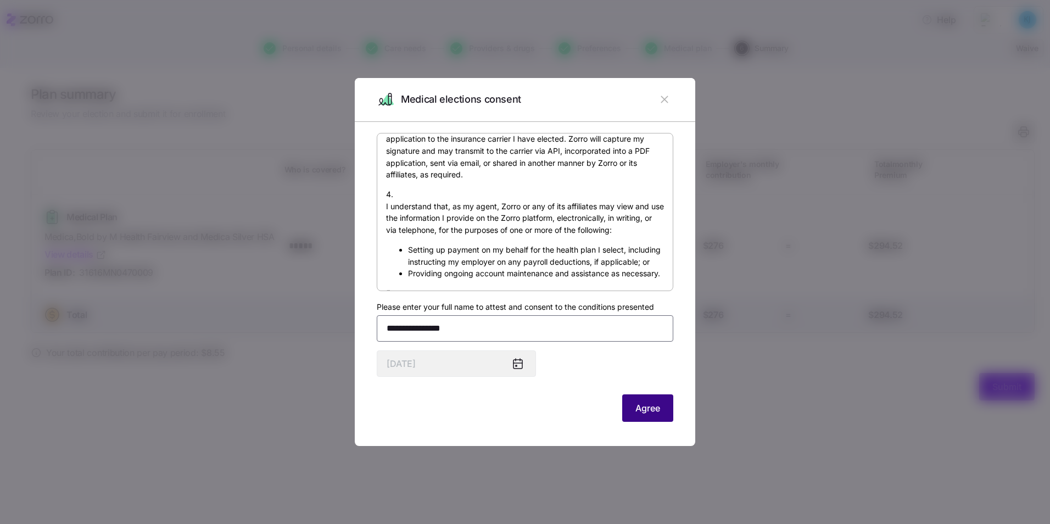
type input "**********"
click at [651, 409] on span "Agree" at bounding box center [647, 407] width 25 height 13
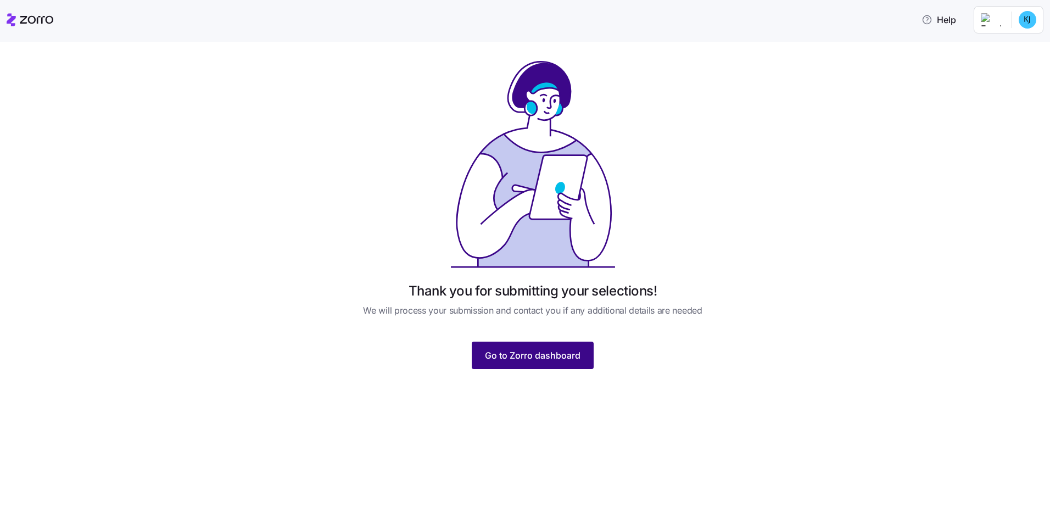
click at [580, 356] on span "Go to Zorro dashboard" at bounding box center [533, 355] width 96 height 13
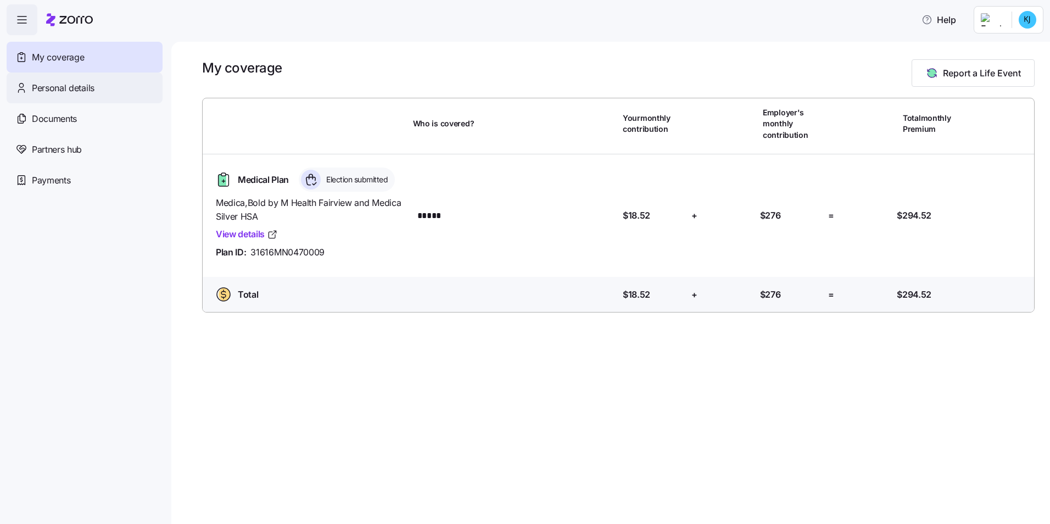
click at [82, 83] on span "Personal details" at bounding box center [63, 88] width 63 height 14
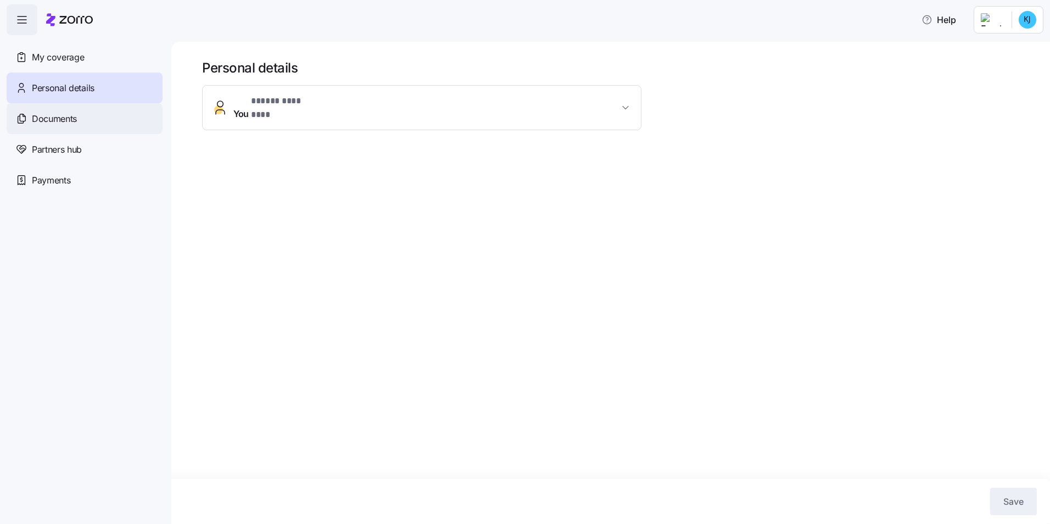
click at [61, 116] on span "Documents" at bounding box center [54, 119] width 45 height 14
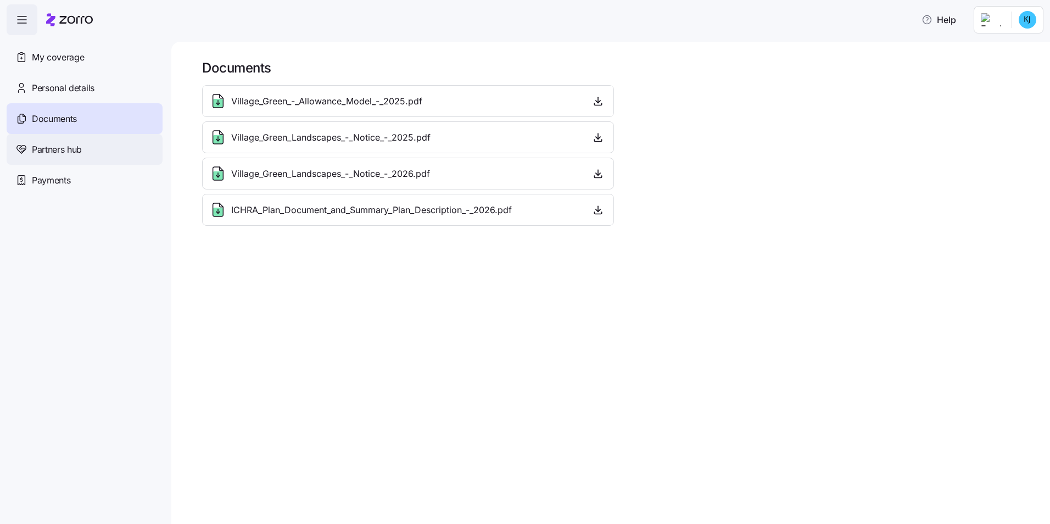
click at [61, 150] on span "Partners hub" at bounding box center [57, 150] width 50 height 14
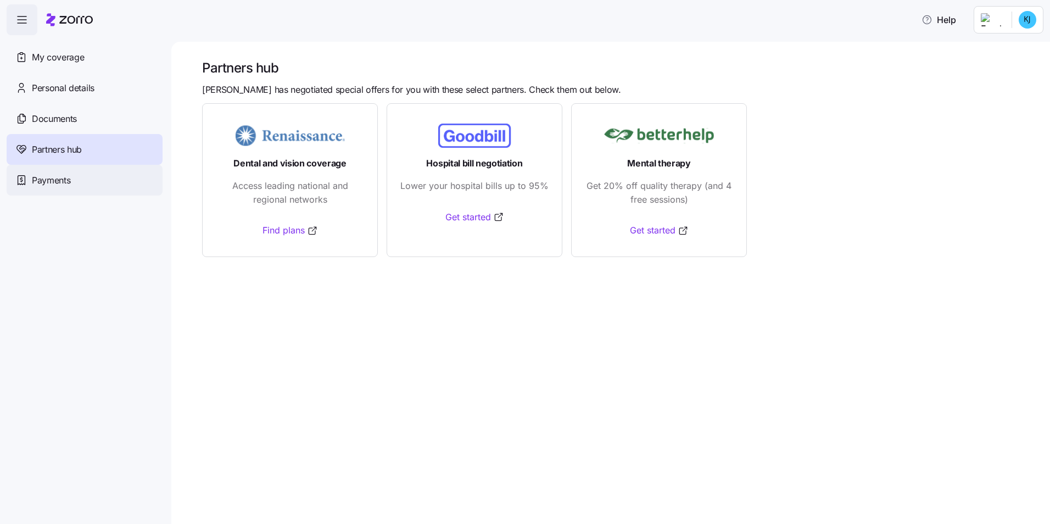
click at [83, 178] on div "Payments" at bounding box center [85, 180] width 156 height 31
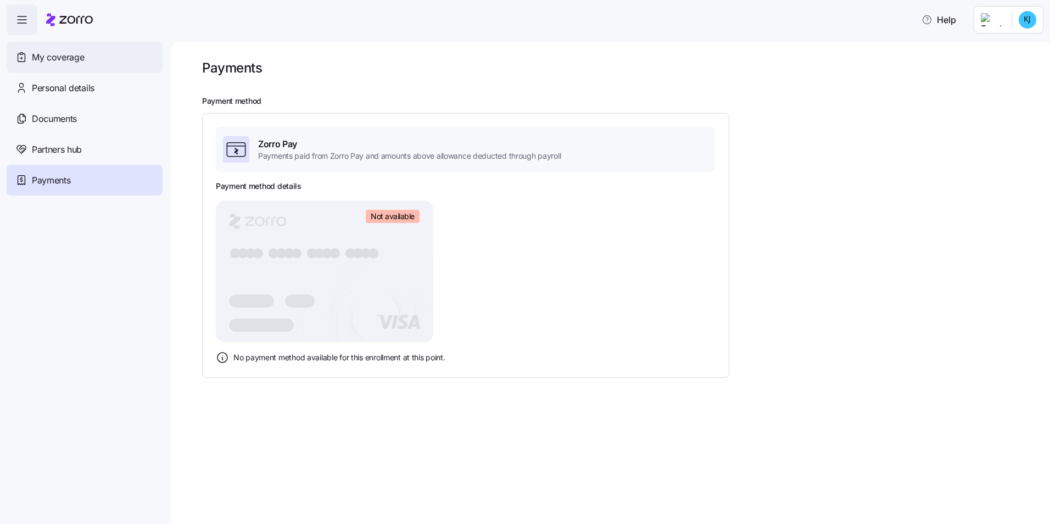
click at [35, 54] on span "My coverage" at bounding box center [58, 57] width 52 height 14
